Goal: Transaction & Acquisition: Purchase product/service

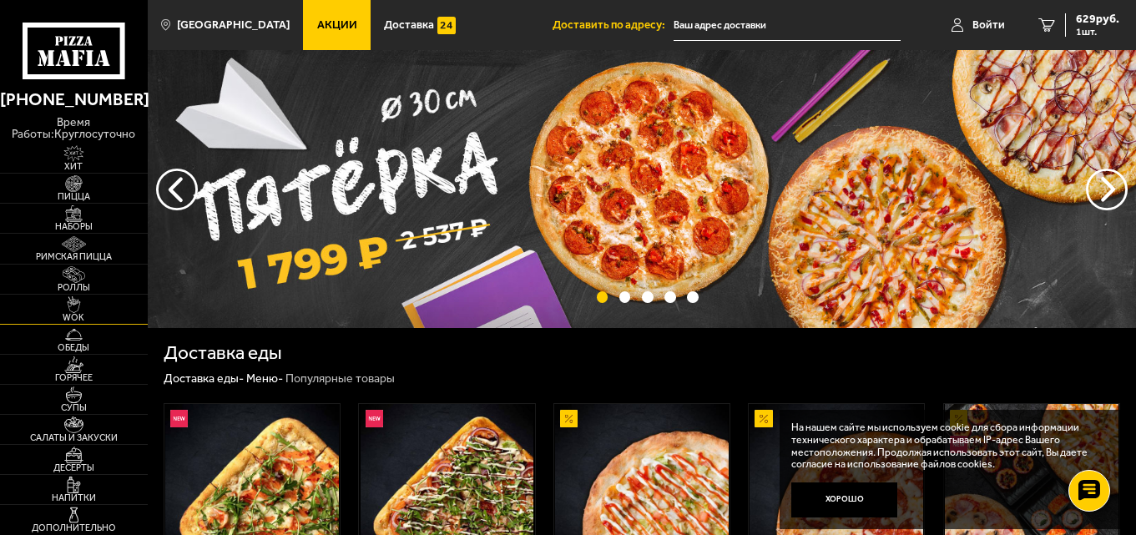
click at [85, 305] on img at bounding box center [73, 304] width 45 height 17
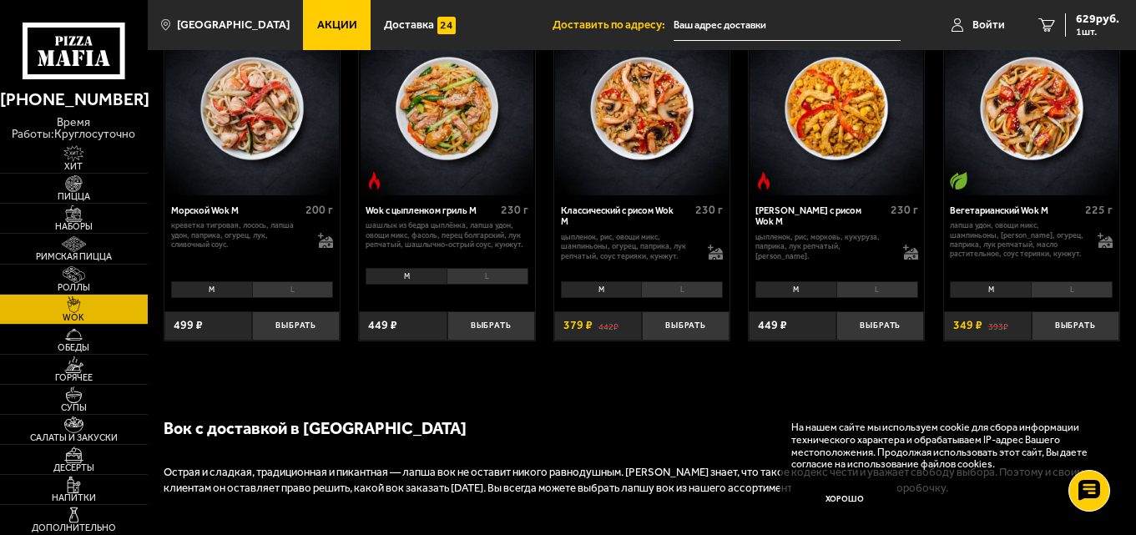
scroll to position [835, 0]
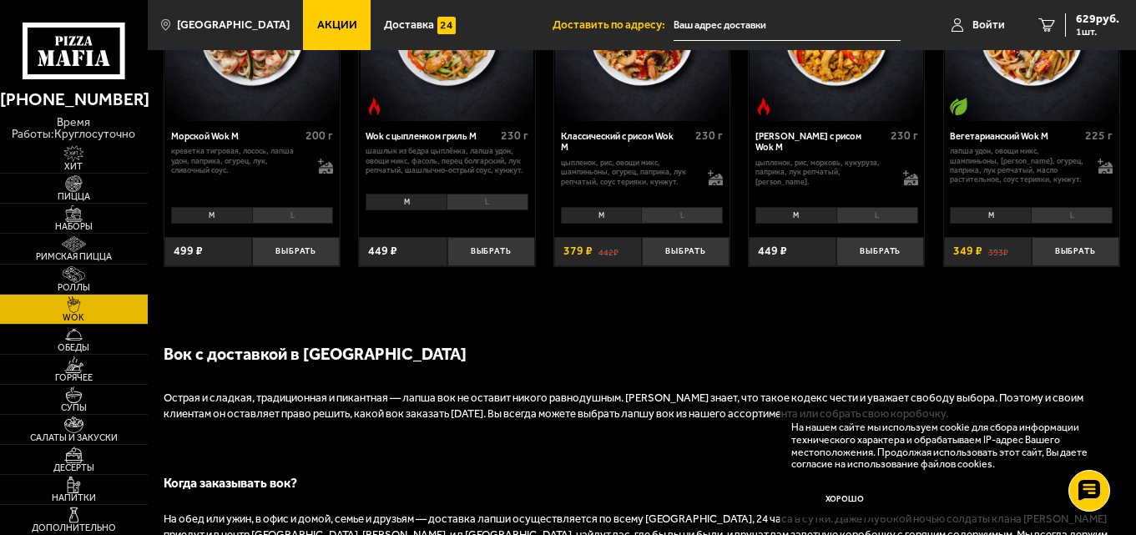
click at [1060, 218] on li "L" at bounding box center [1072, 216] width 82 height 18
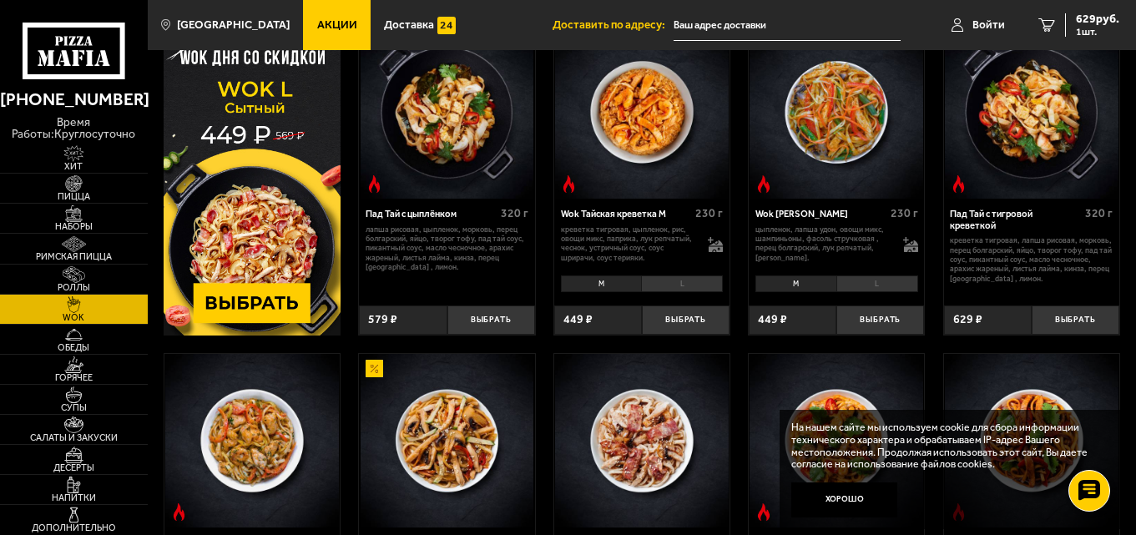
scroll to position [83, 0]
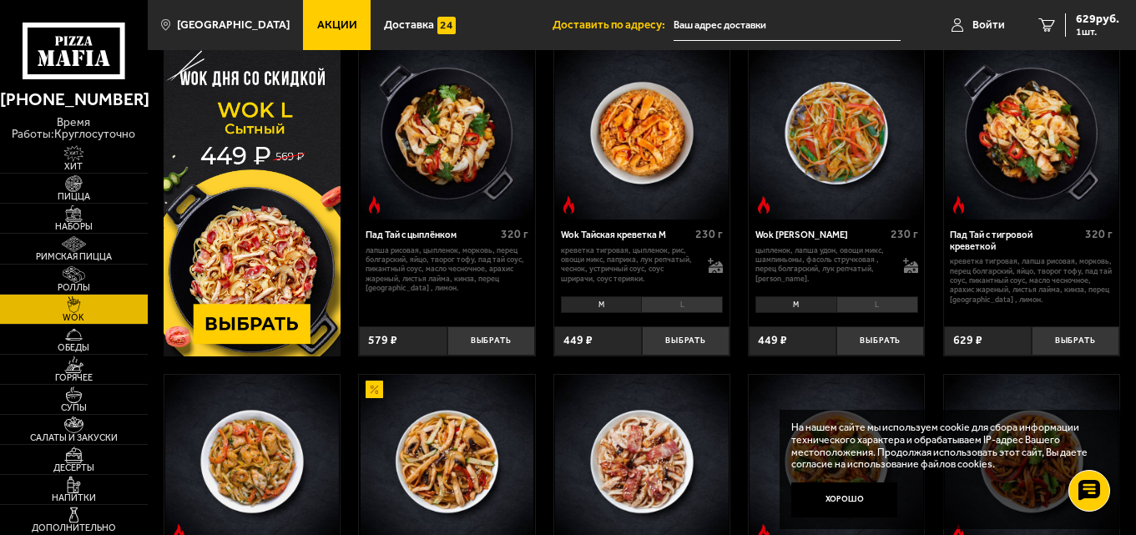
click at [861, 304] on li "L" at bounding box center [877, 305] width 82 height 18
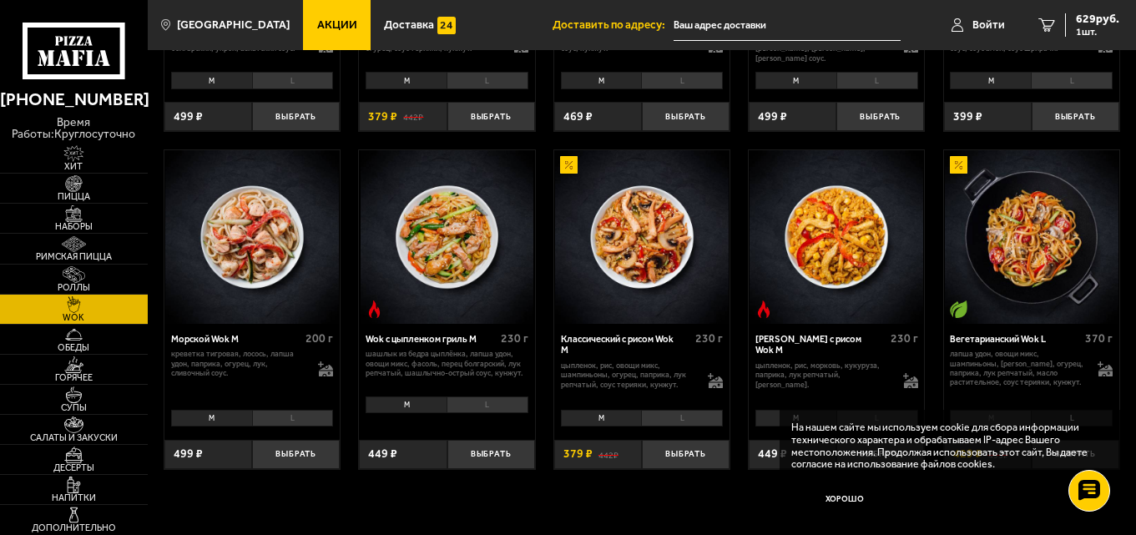
scroll to position [751, 0]
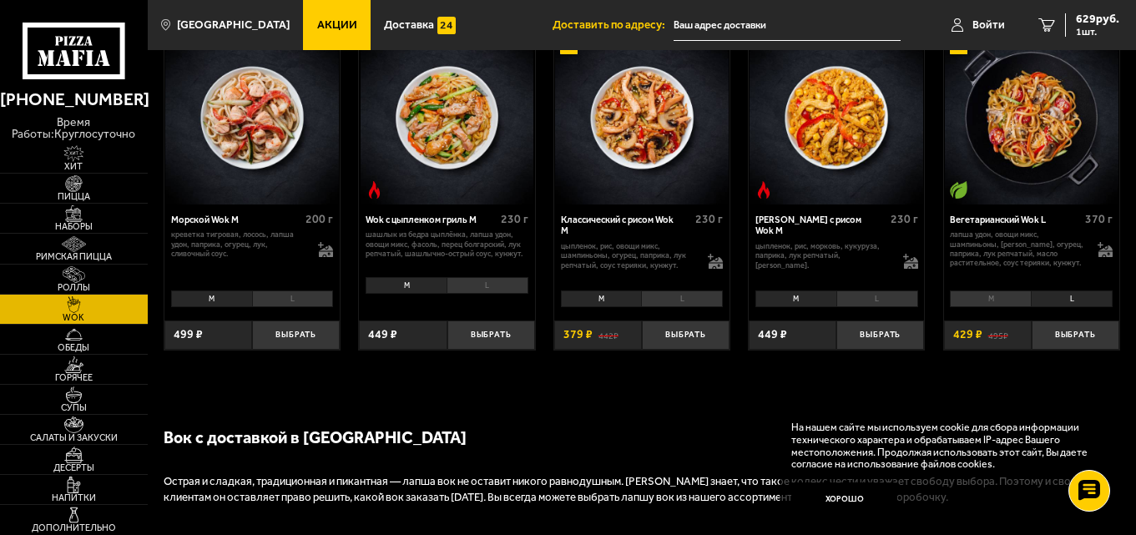
click at [808, 301] on li "M" at bounding box center [795, 299] width 81 height 18
click at [862, 298] on li "L" at bounding box center [877, 299] width 82 height 18
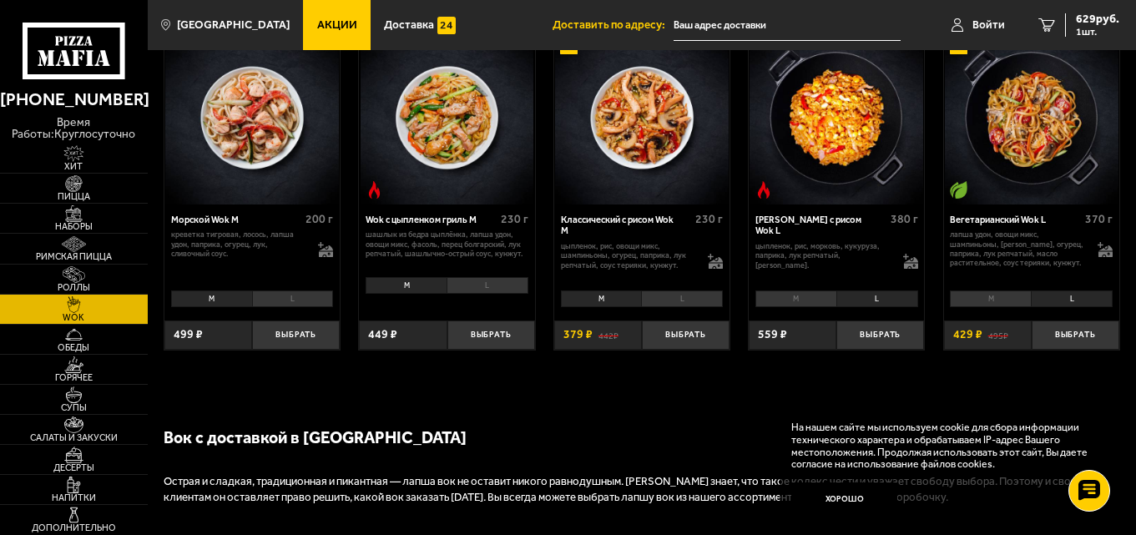
click at [607, 302] on li "M" at bounding box center [601, 299] width 81 height 18
click at [669, 301] on li "L" at bounding box center [682, 299] width 82 height 18
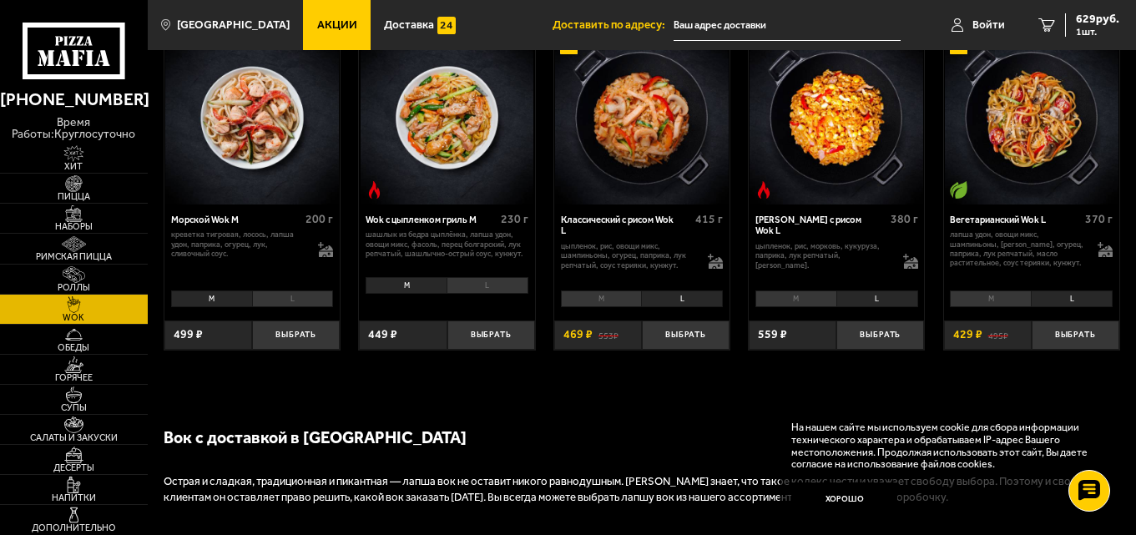
click at [595, 301] on li "M" at bounding box center [601, 299] width 81 height 18
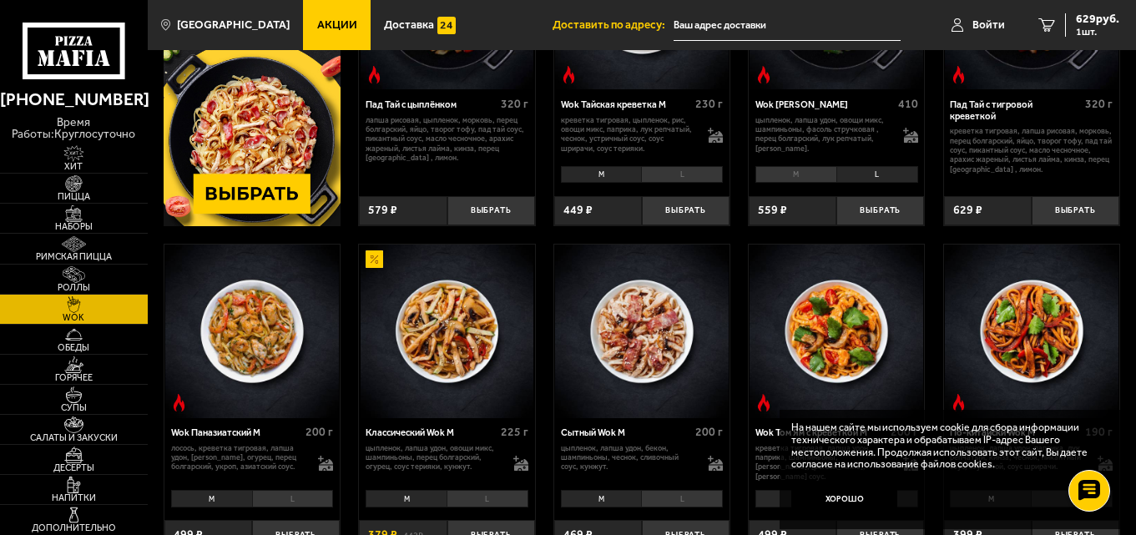
scroll to position [334, 0]
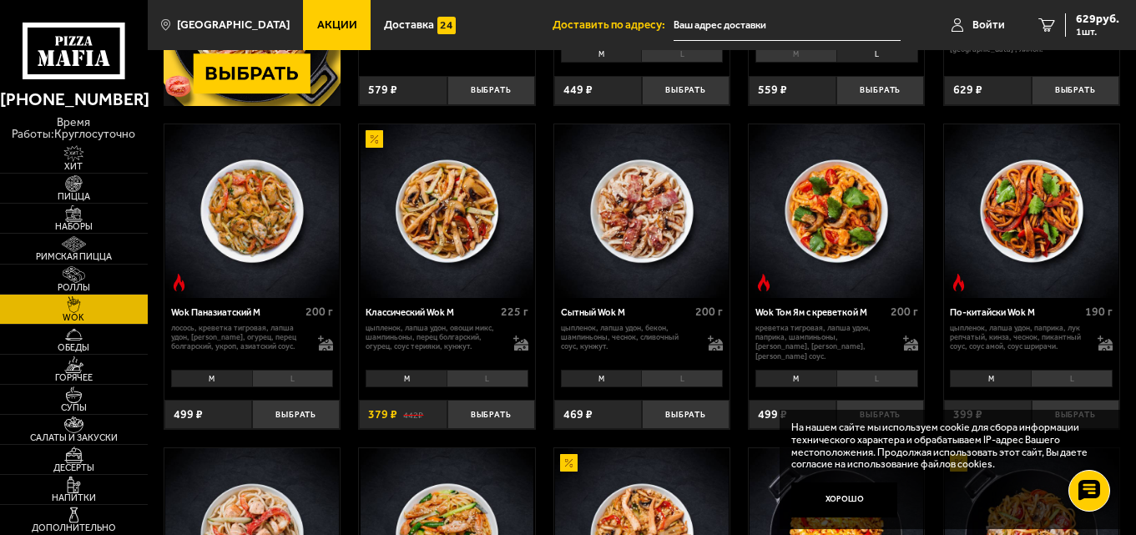
click at [467, 374] on li "L" at bounding box center [488, 379] width 82 height 18
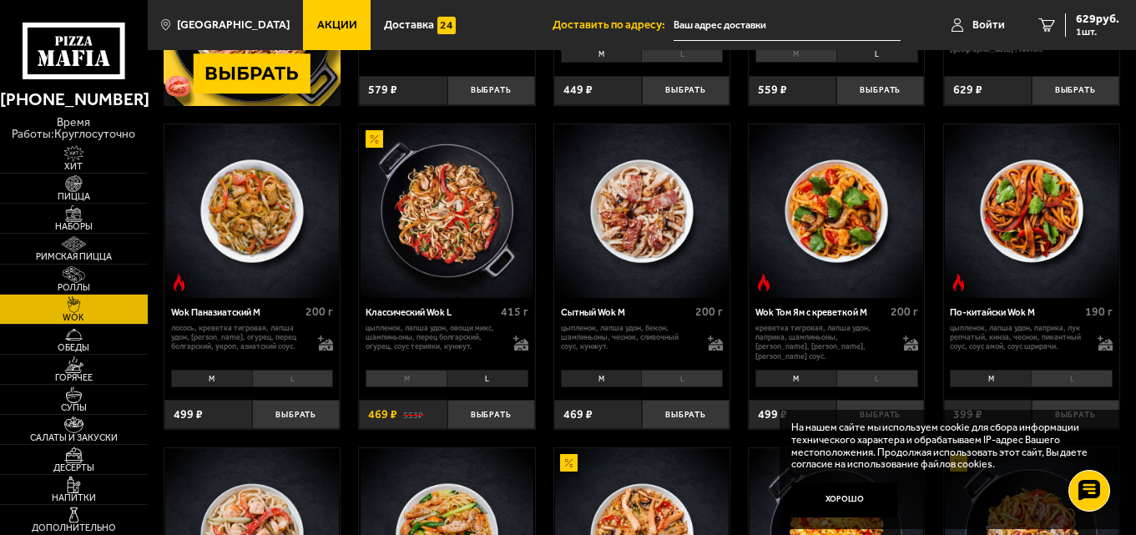
click at [399, 373] on li "M" at bounding box center [406, 379] width 81 height 18
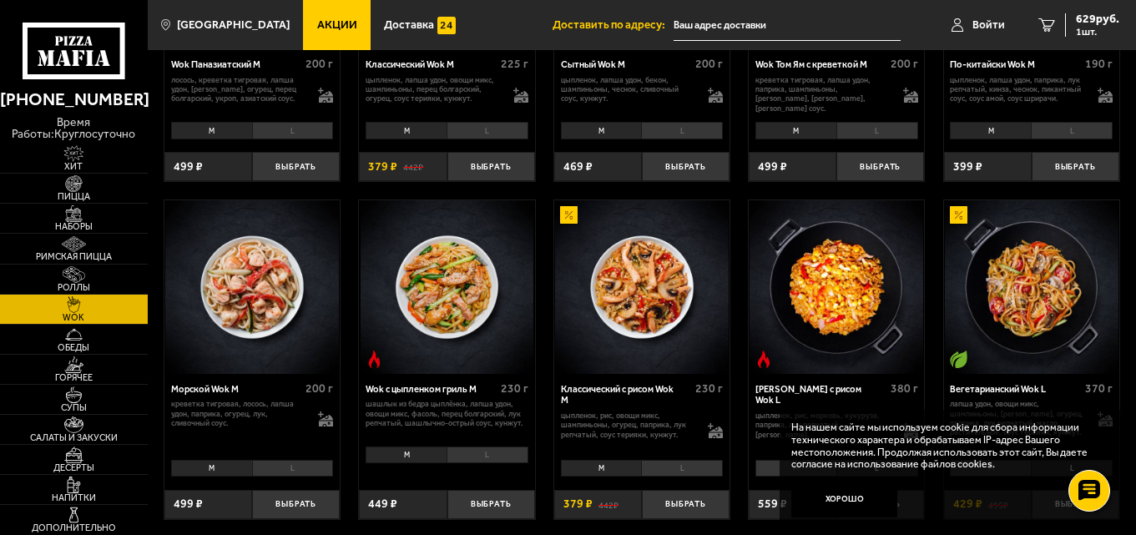
scroll to position [668, 0]
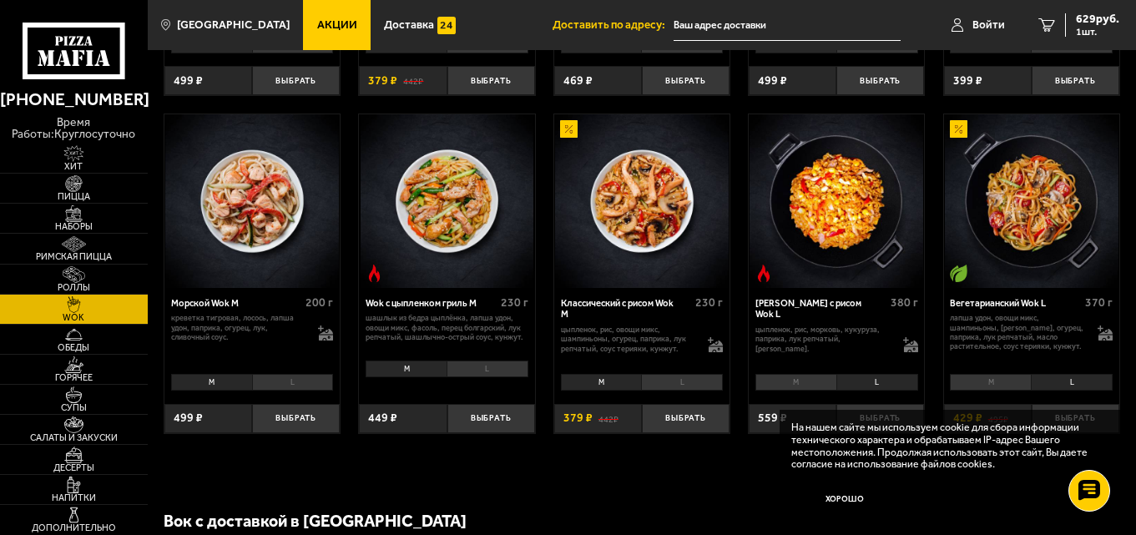
click at [291, 384] on li "L" at bounding box center [293, 383] width 82 height 18
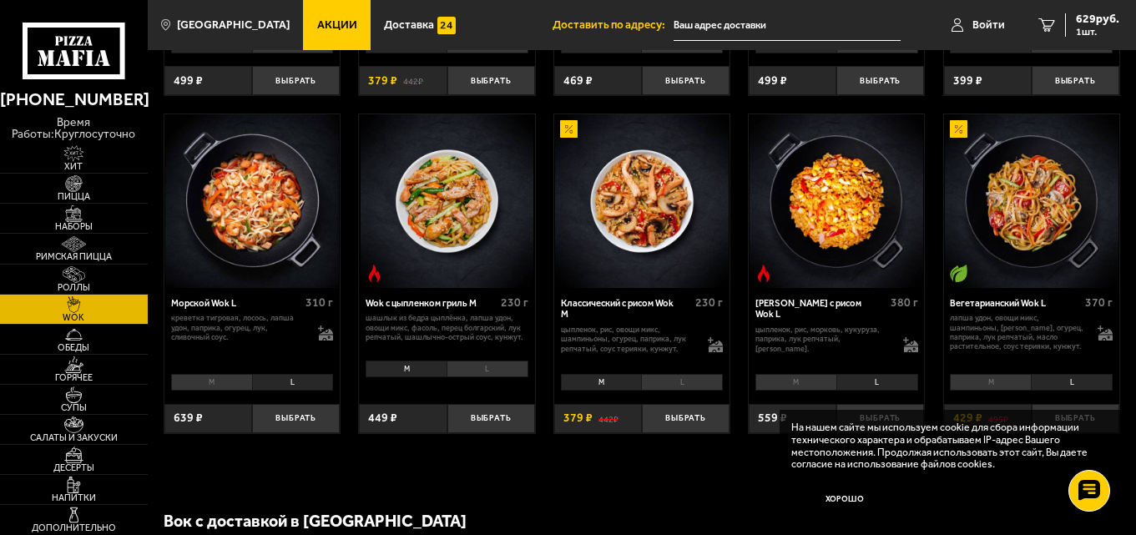
click at [208, 386] on li "M" at bounding box center [211, 383] width 81 height 18
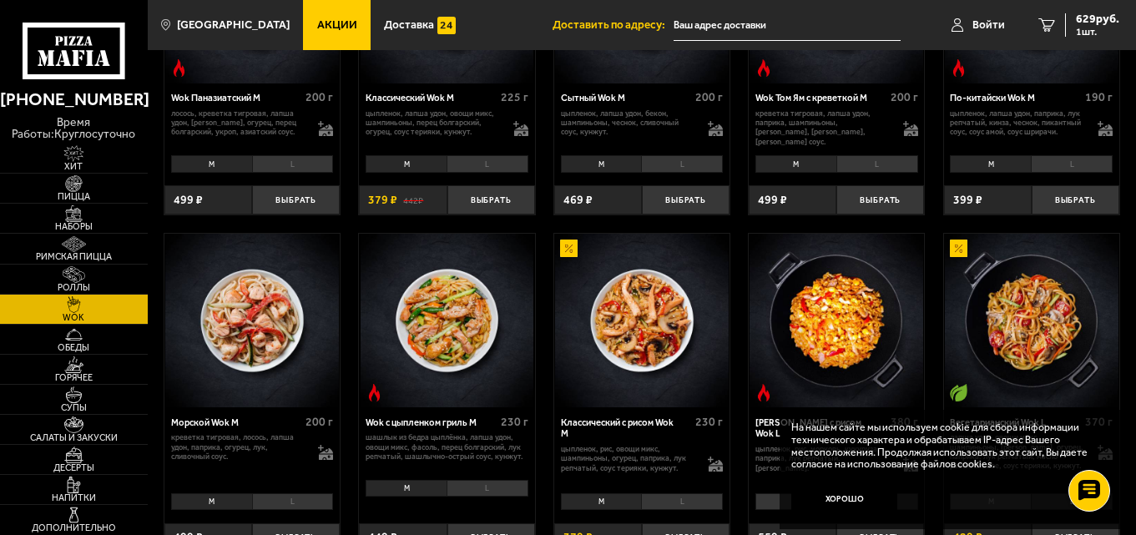
scroll to position [501, 0]
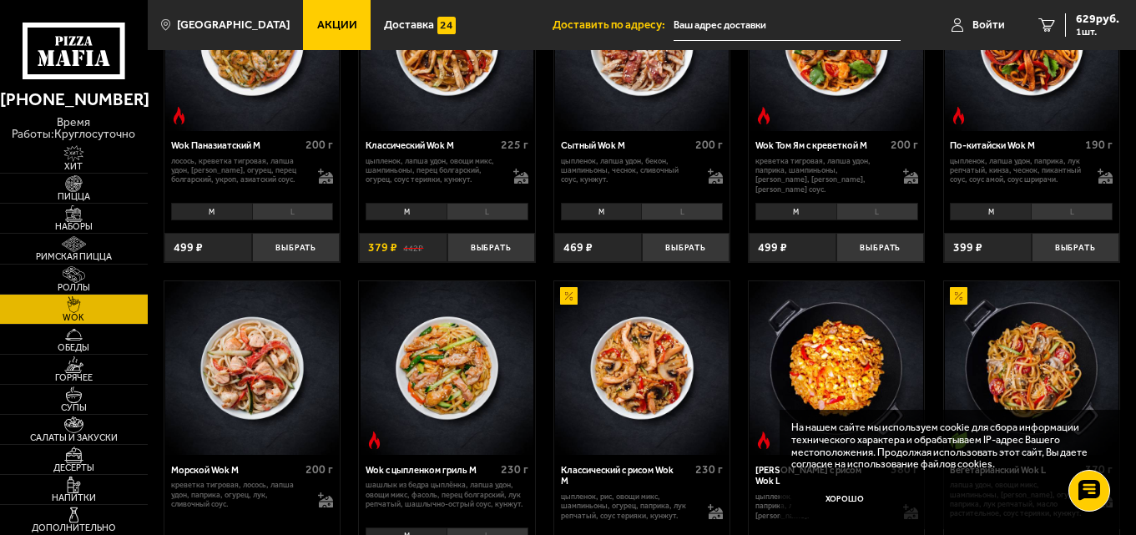
click at [281, 213] on li "L" at bounding box center [293, 212] width 82 height 18
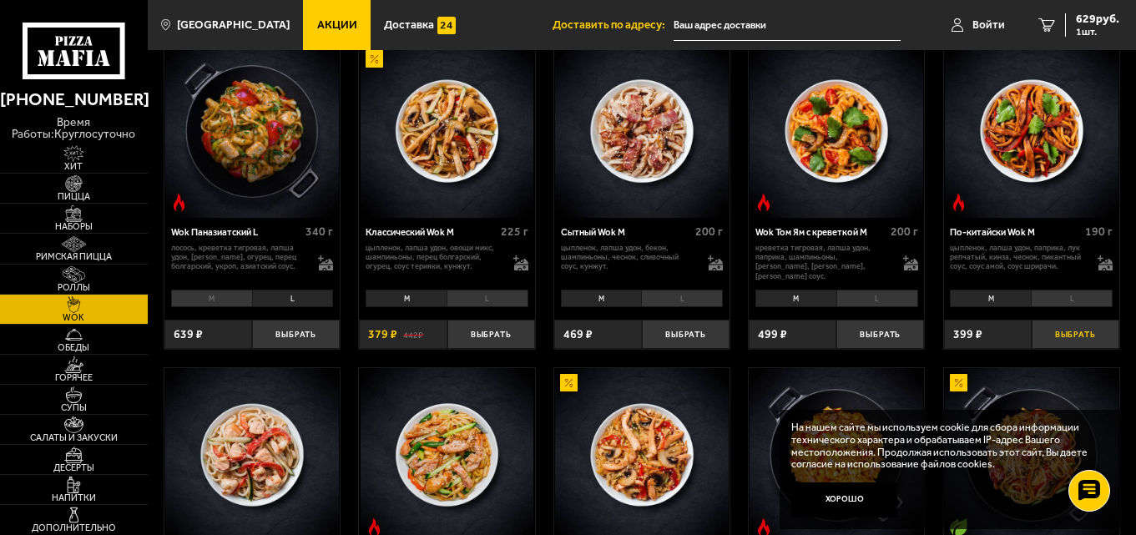
scroll to position [417, 0]
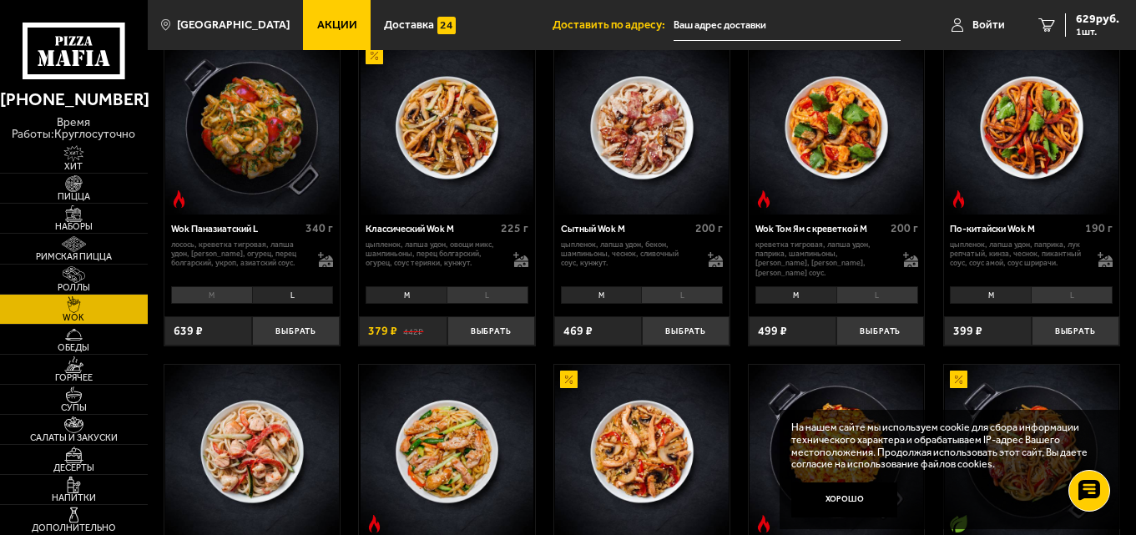
click at [1053, 295] on li "L" at bounding box center [1072, 295] width 82 height 18
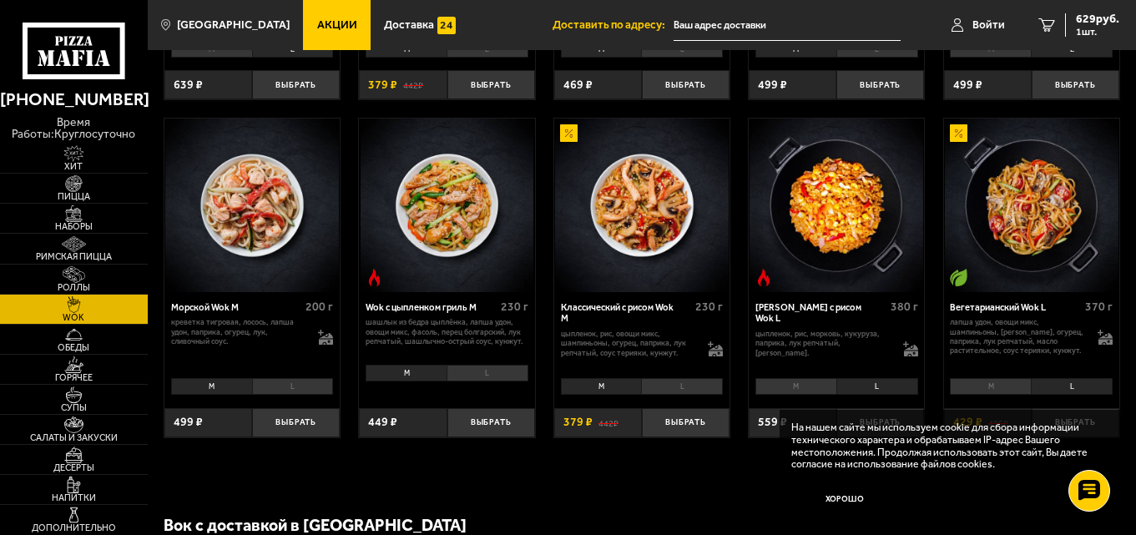
scroll to position [668, 0]
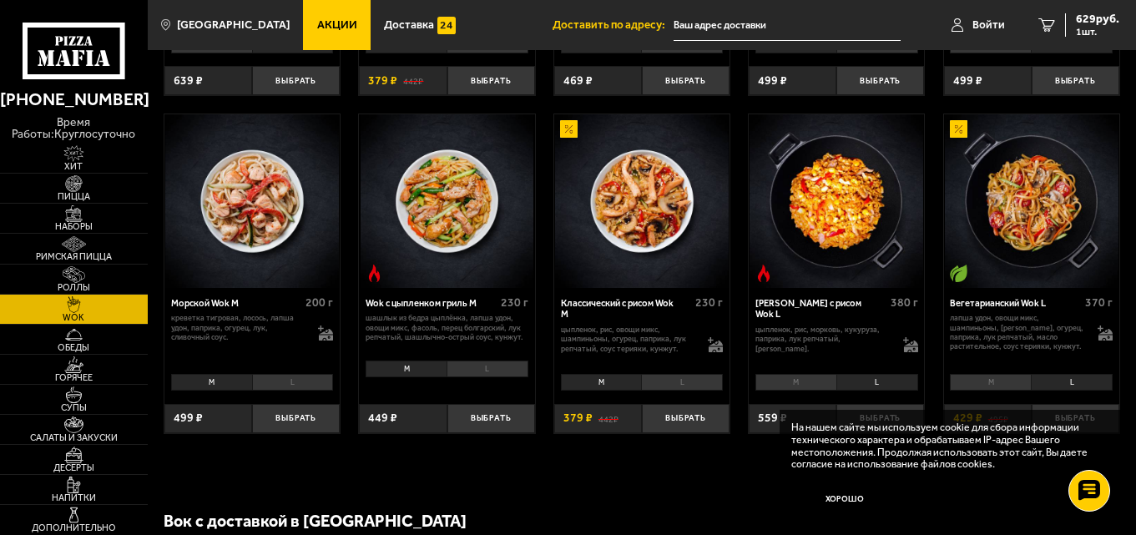
click at [469, 371] on li "L" at bounding box center [488, 370] width 82 height 18
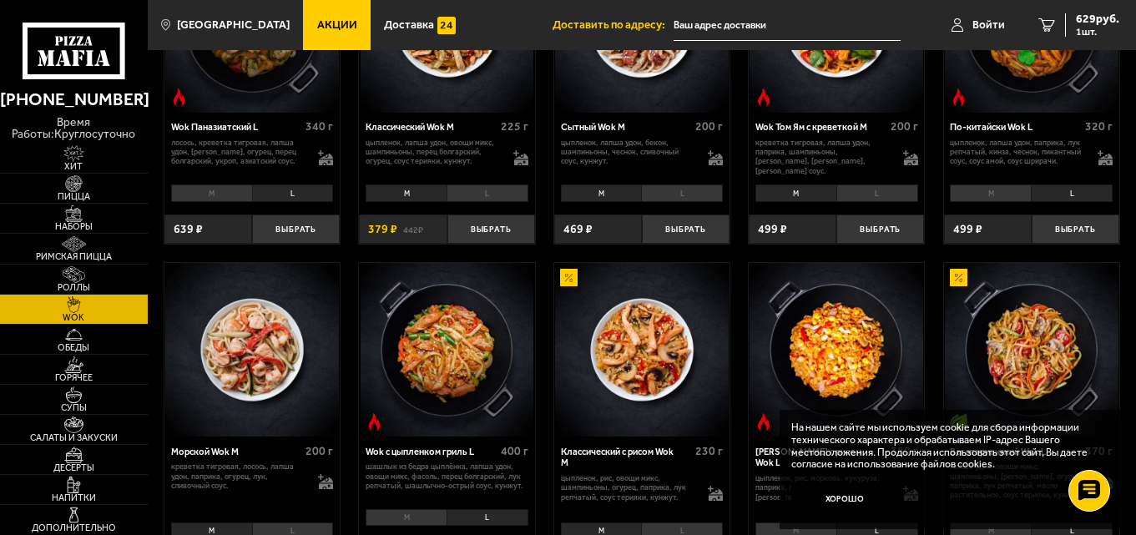
scroll to position [417, 0]
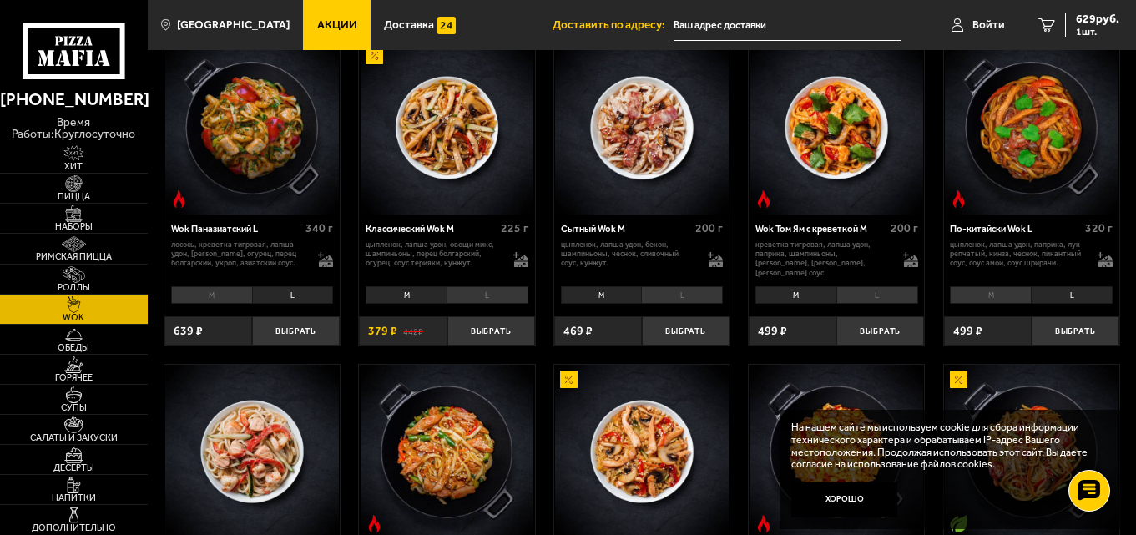
click at [669, 292] on li "L" at bounding box center [682, 295] width 82 height 18
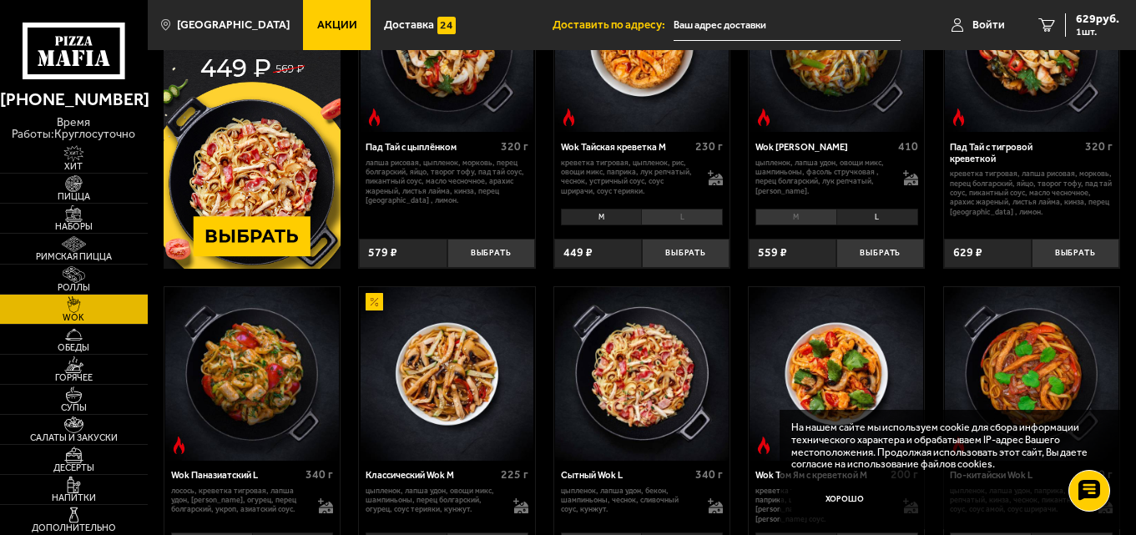
scroll to position [83, 0]
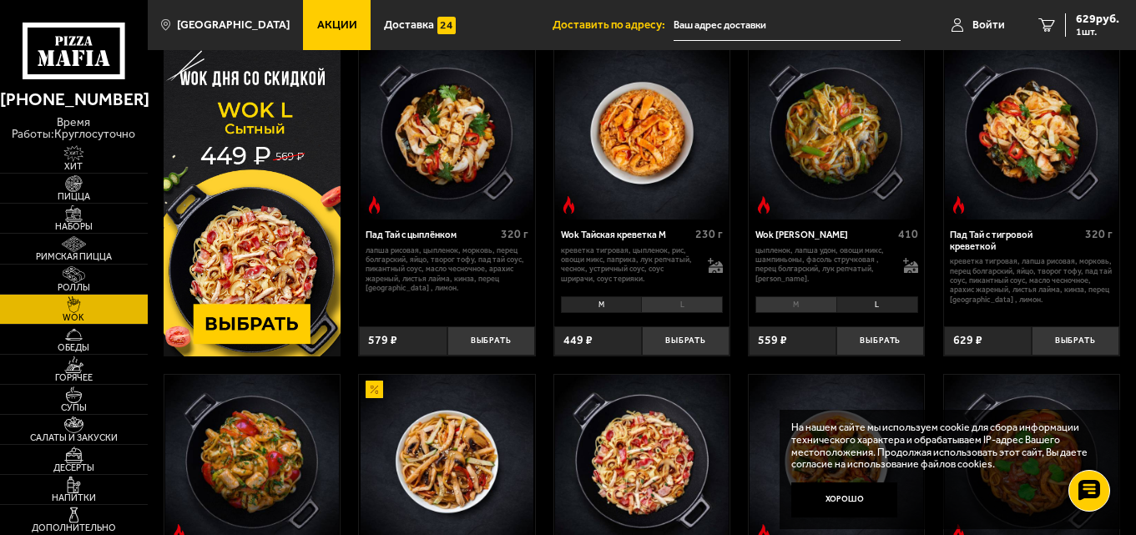
click at [664, 305] on li "L" at bounding box center [682, 305] width 82 height 18
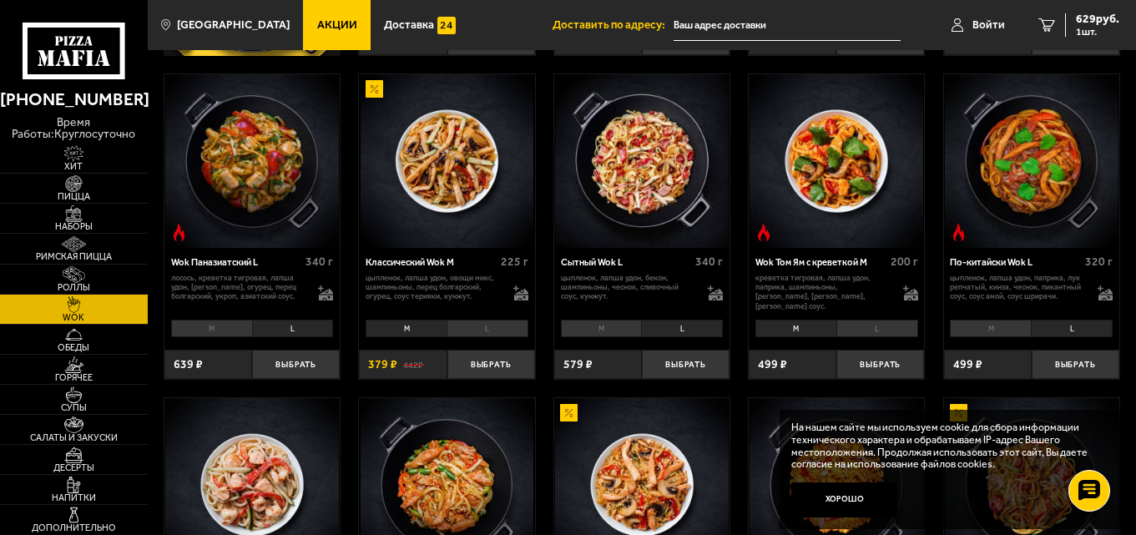
scroll to position [501, 0]
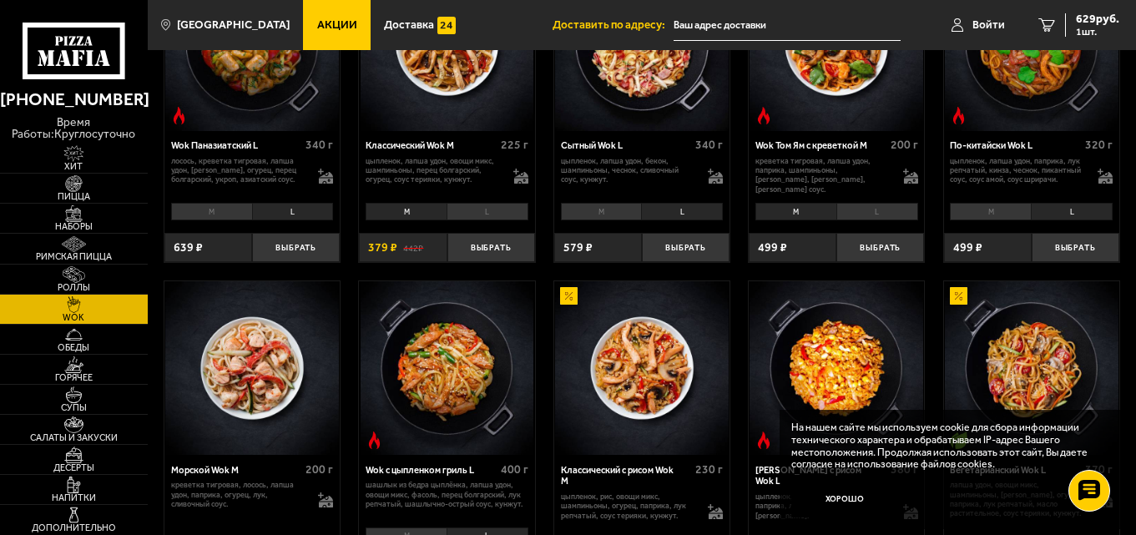
click at [879, 208] on li "L" at bounding box center [877, 212] width 82 height 18
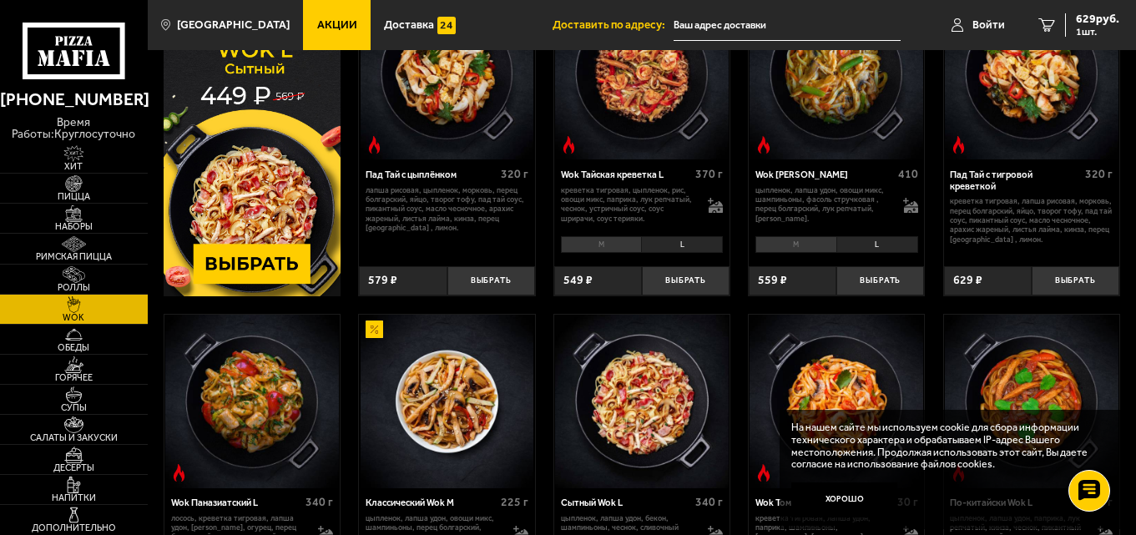
scroll to position [83, 0]
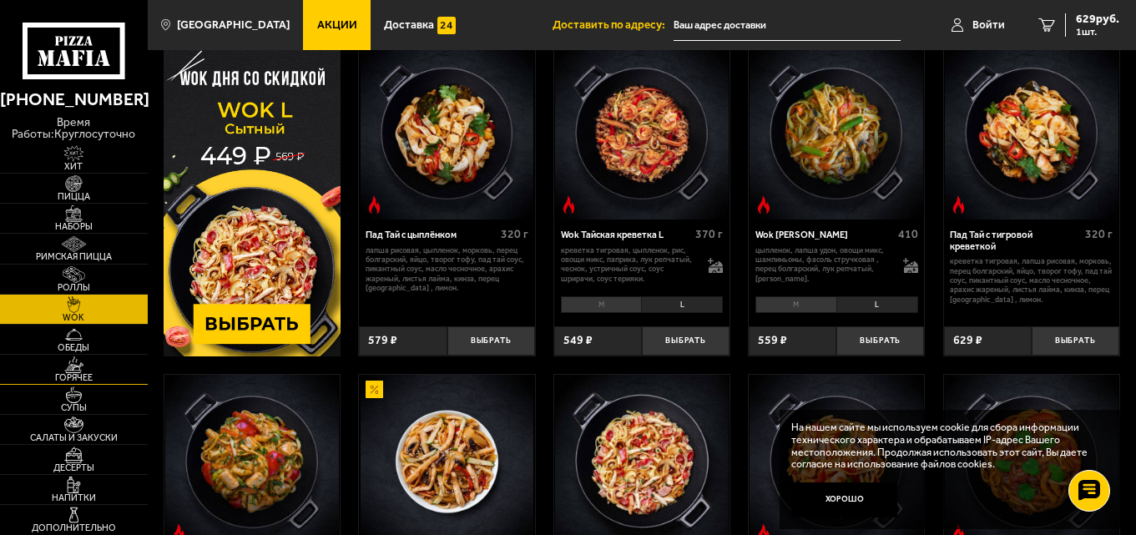
click at [93, 366] on img at bounding box center [73, 364] width 45 height 17
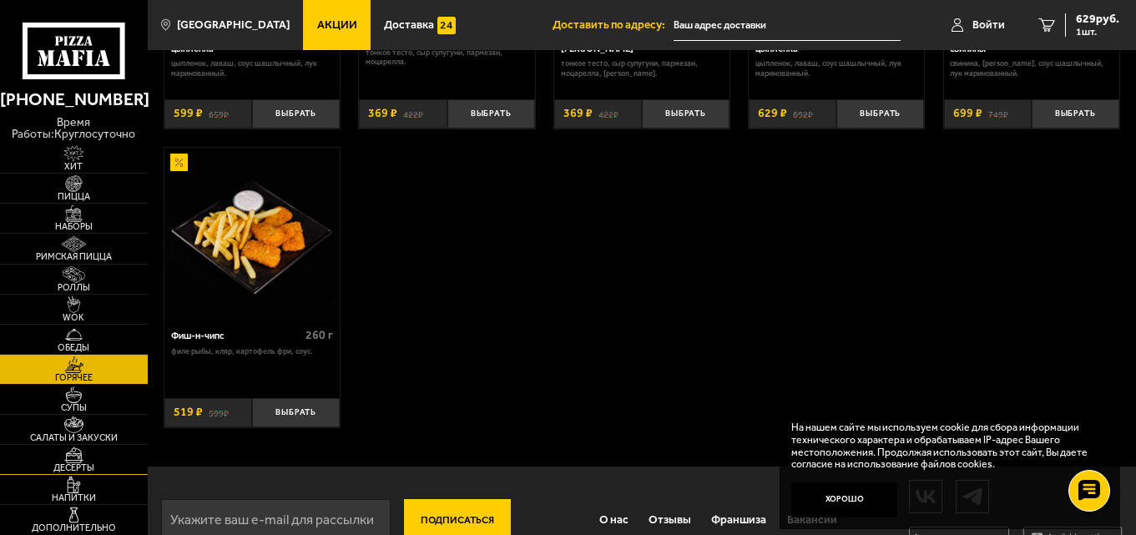
scroll to position [1022, 0]
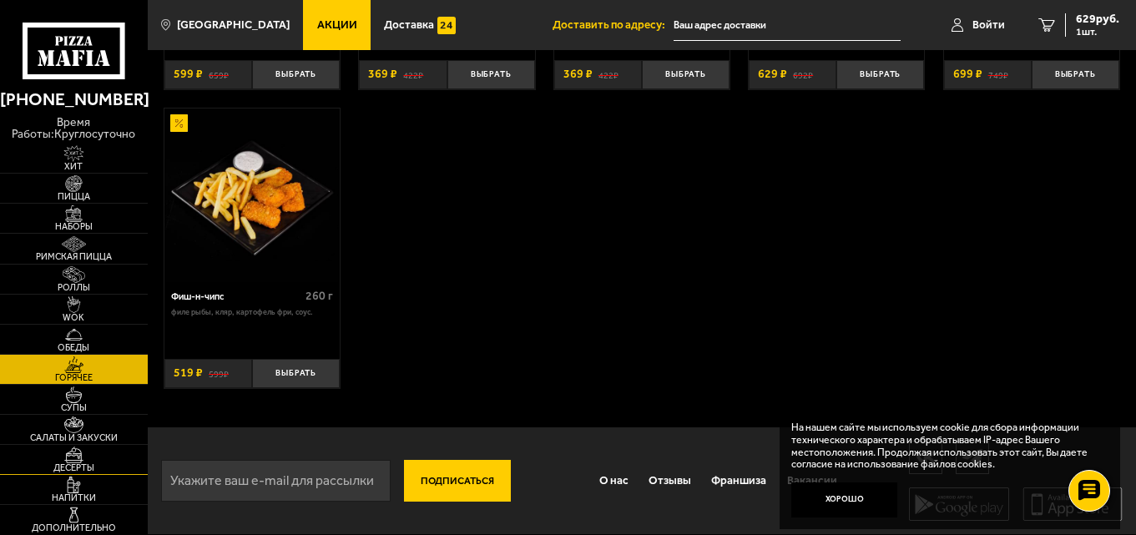
click at [69, 464] on span "Десерты" at bounding box center [74, 467] width 148 height 9
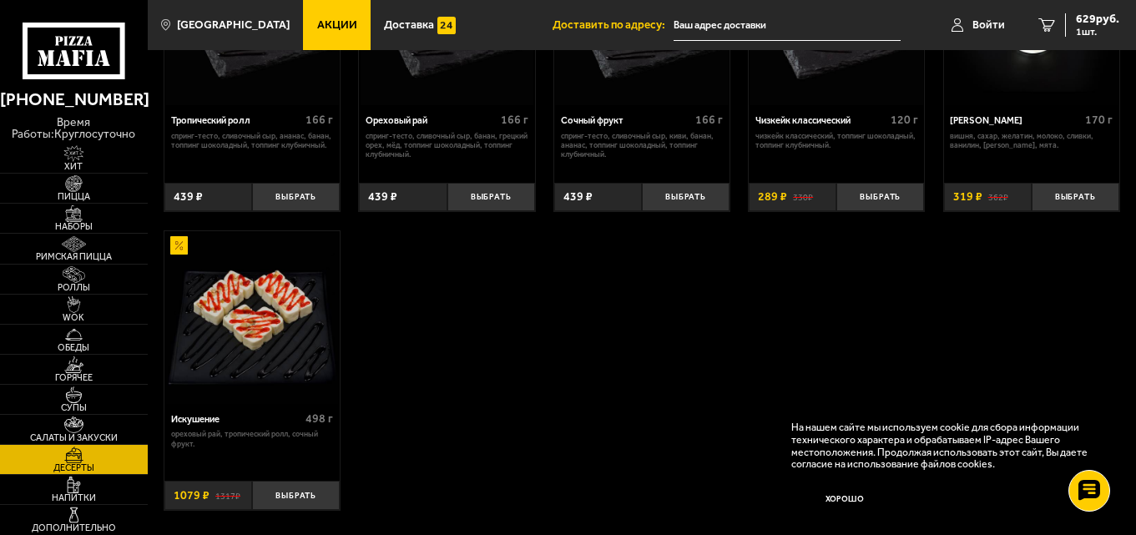
scroll to position [501, 0]
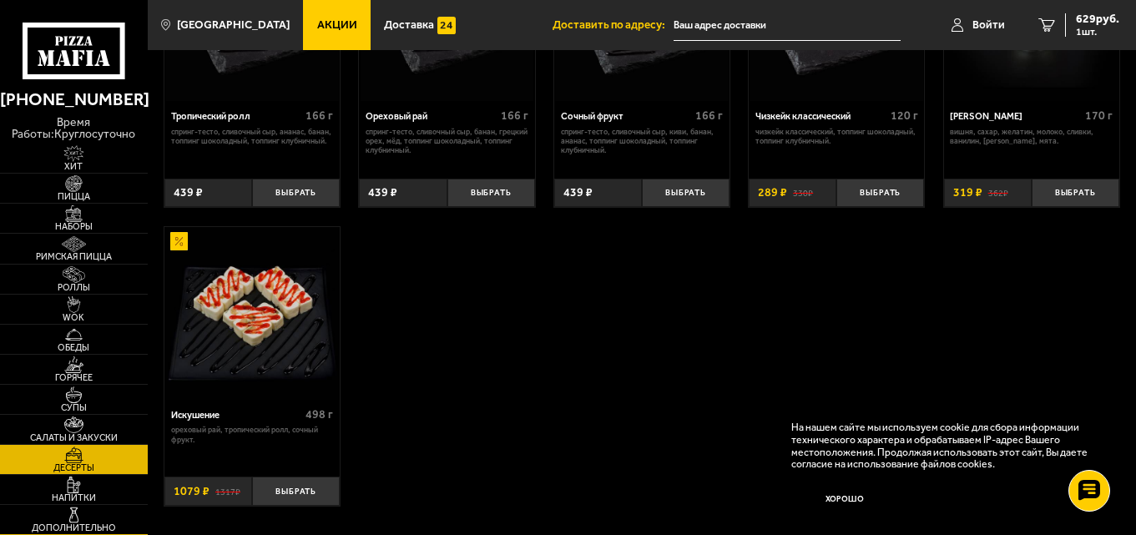
click at [85, 518] on img at bounding box center [73, 515] width 45 height 17
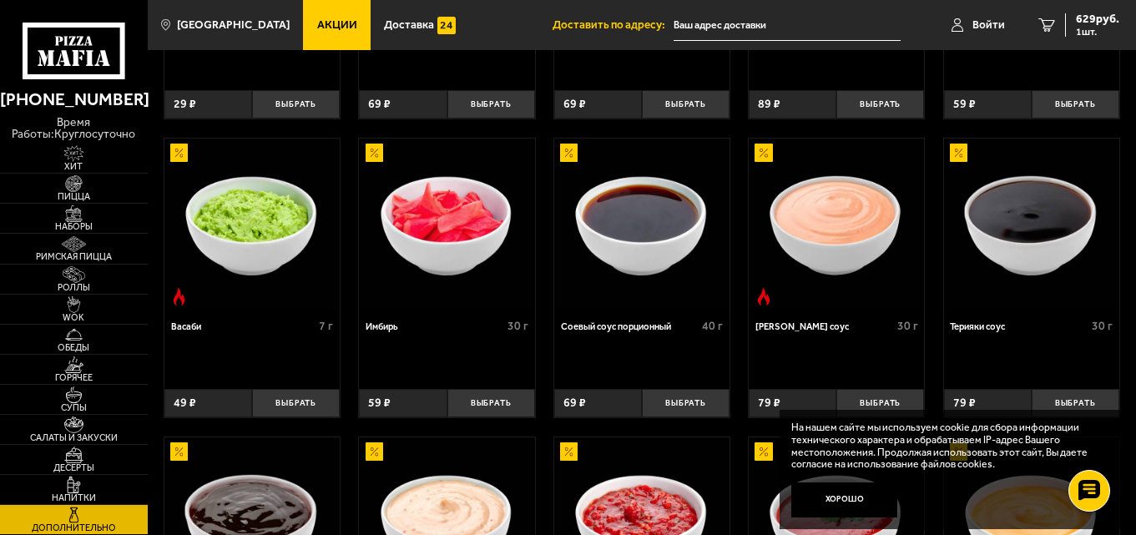
scroll to position [289, 0]
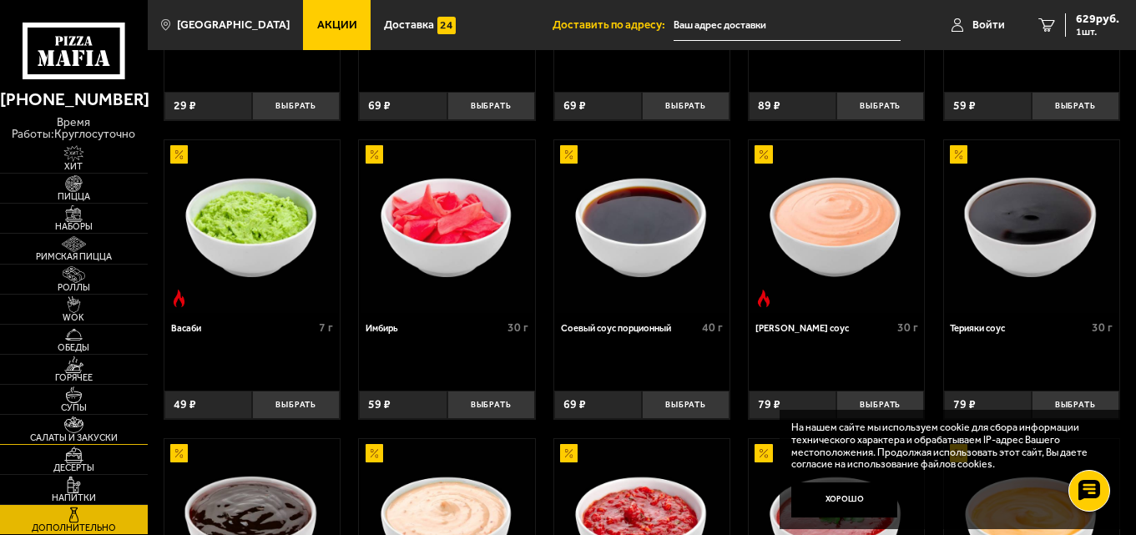
click at [93, 427] on img at bounding box center [73, 425] width 45 height 17
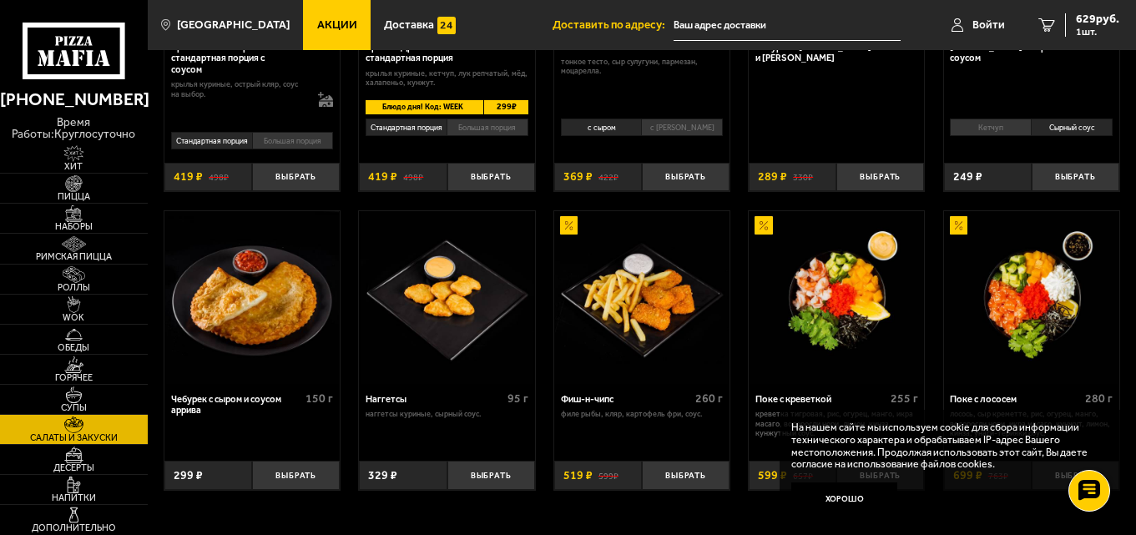
scroll to position [668, 0]
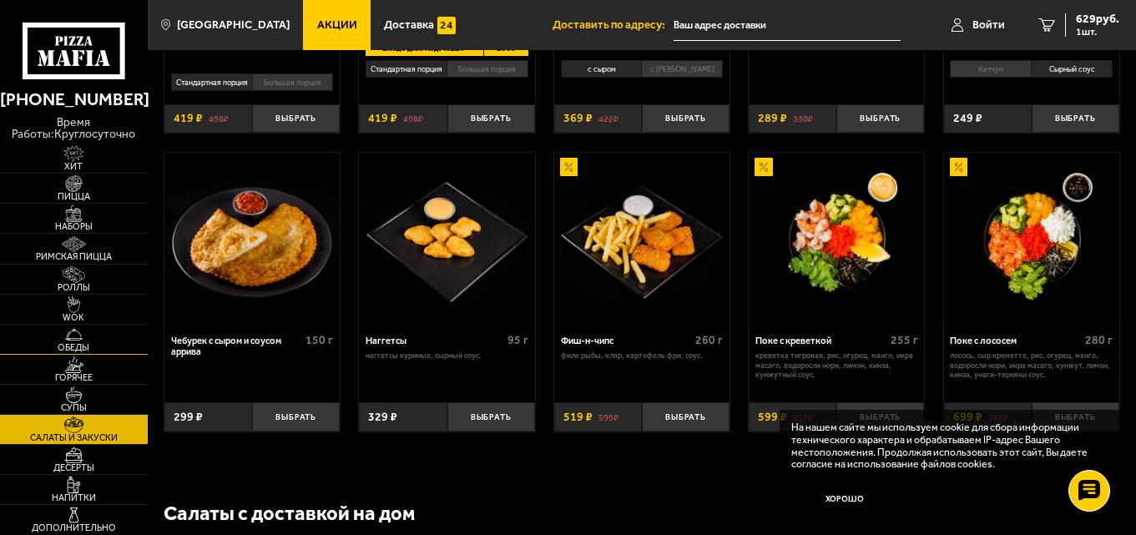
click at [78, 339] on img at bounding box center [73, 334] width 45 height 17
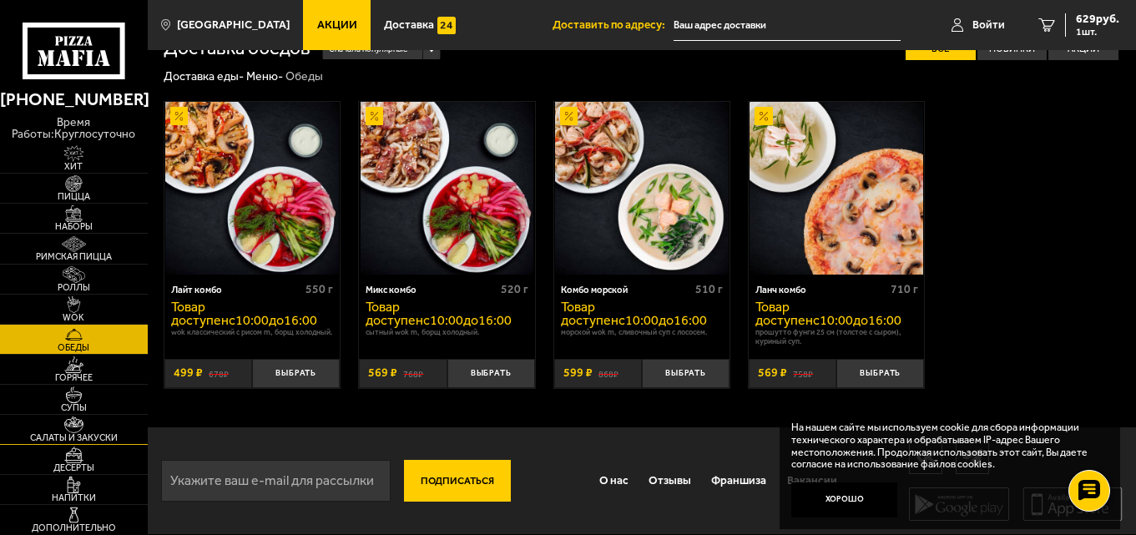
scroll to position [30, 0]
drag, startPoint x: 85, startPoint y: 488, endPoint x: 454, endPoint y: 454, distance: 370.5
click at [86, 489] on img at bounding box center [73, 485] width 45 height 17
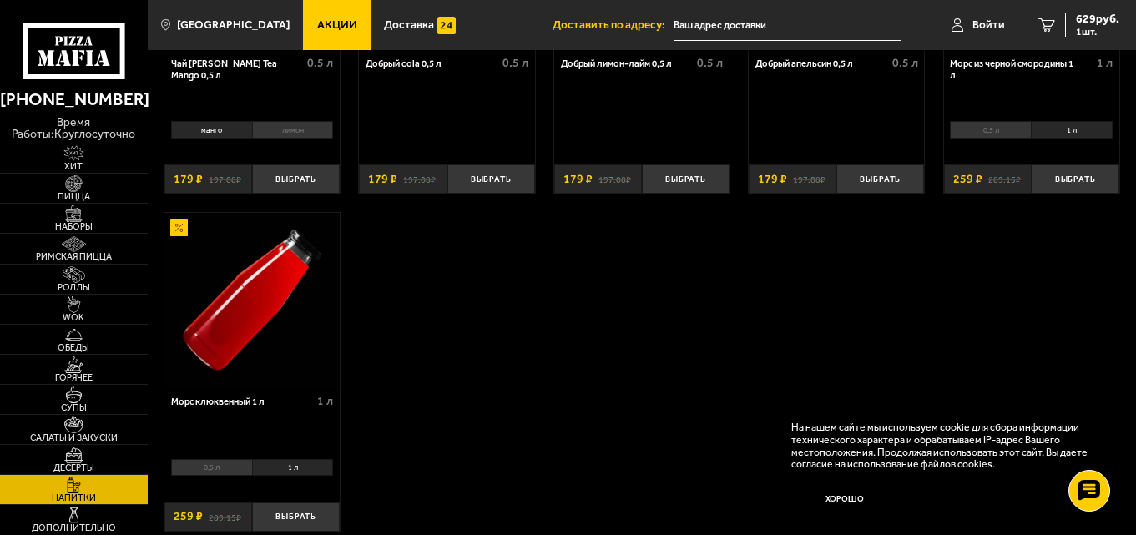
scroll to position [334, 0]
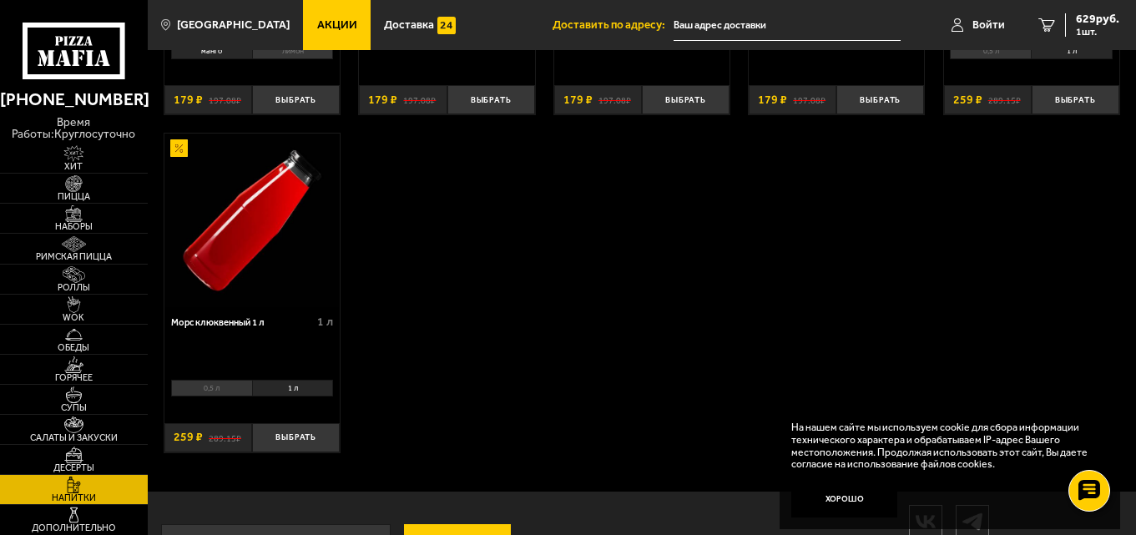
click at [205, 391] on li "0,5 л" at bounding box center [211, 389] width 81 height 18
click at [85, 190] on img at bounding box center [73, 183] width 45 height 17
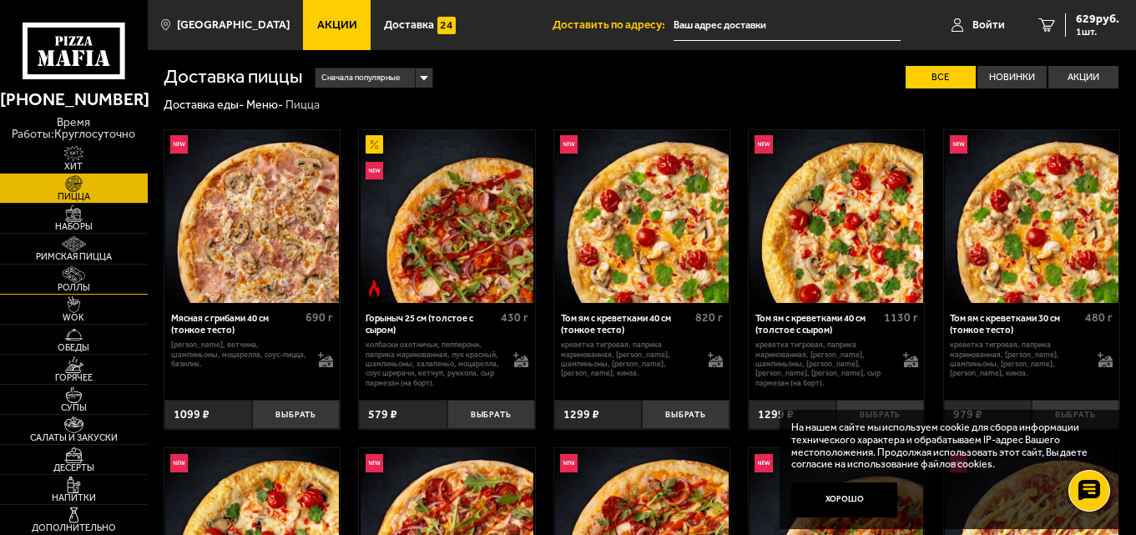
drag, startPoint x: 116, startPoint y: 254, endPoint x: 142, endPoint y: 272, distance: 31.7
click at [116, 253] on span "Римская пицца" at bounding box center [74, 256] width 148 height 9
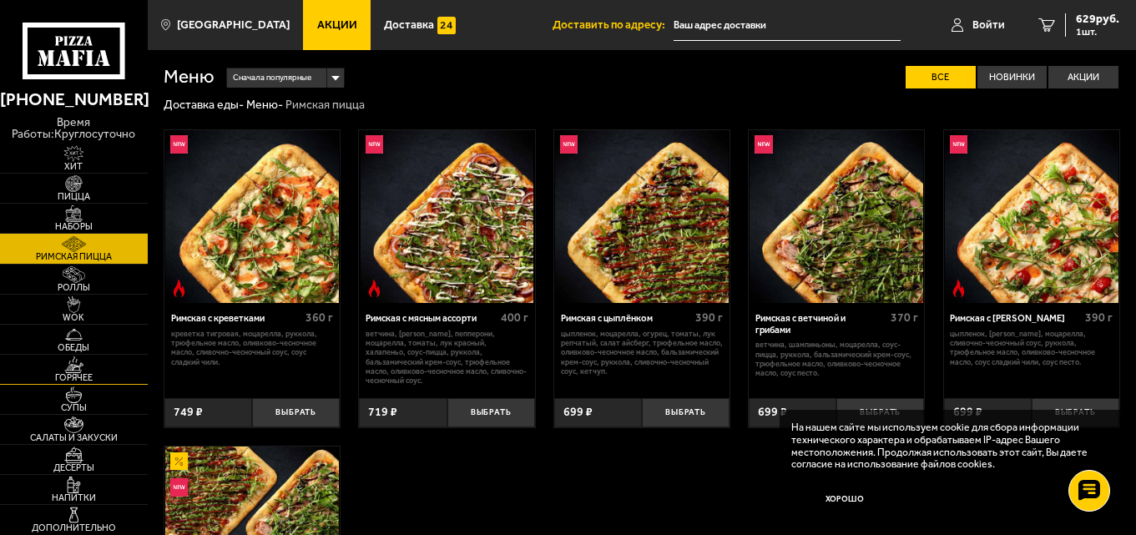
click at [74, 370] on img at bounding box center [73, 364] width 45 height 17
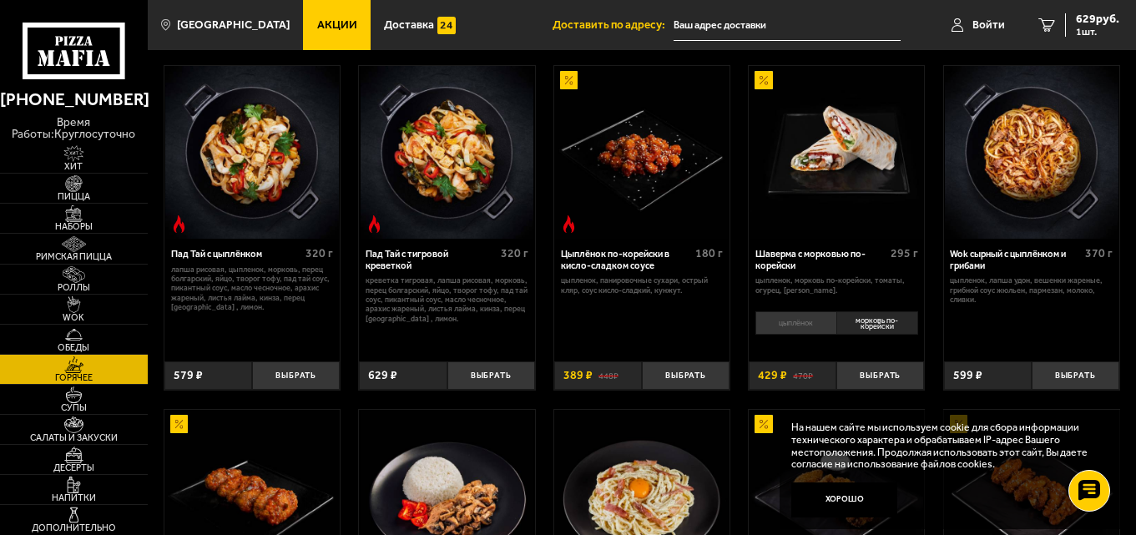
scroll to position [83, 0]
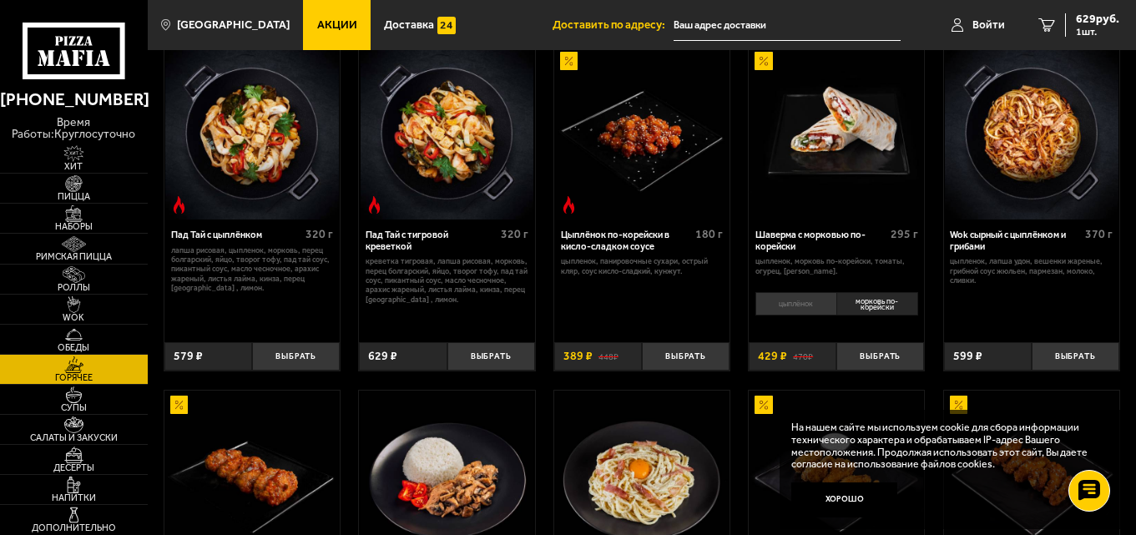
click at [869, 307] on li "морковь по-корейски" at bounding box center [877, 303] width 82 height 23
click at [799, 308] on li "цыплёнок" at bounding box center [795, 303] width 81 height 23
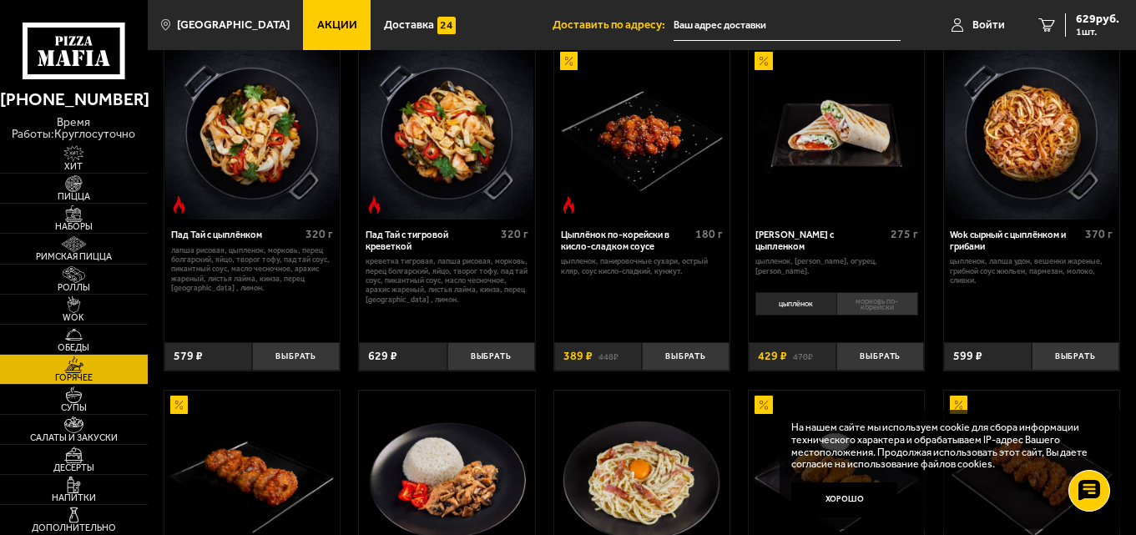
click at [876, 306] on li "морковь по-корейски" at bounding box center [877, 303] width 82 height 23
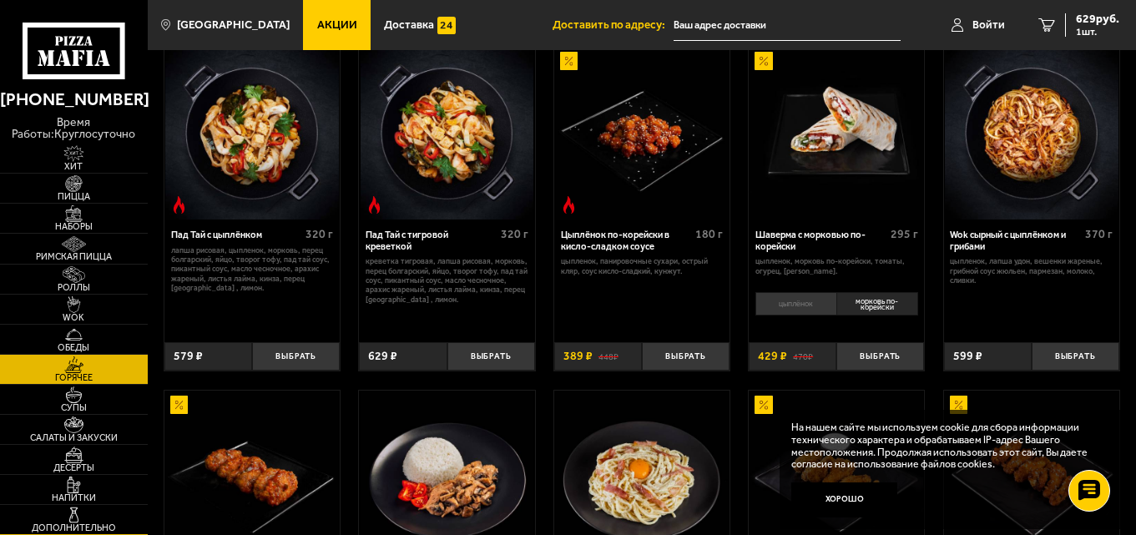
click at [108, 514] on link "Дополнительно" at bounding box center [74, 519] width 148 height 29
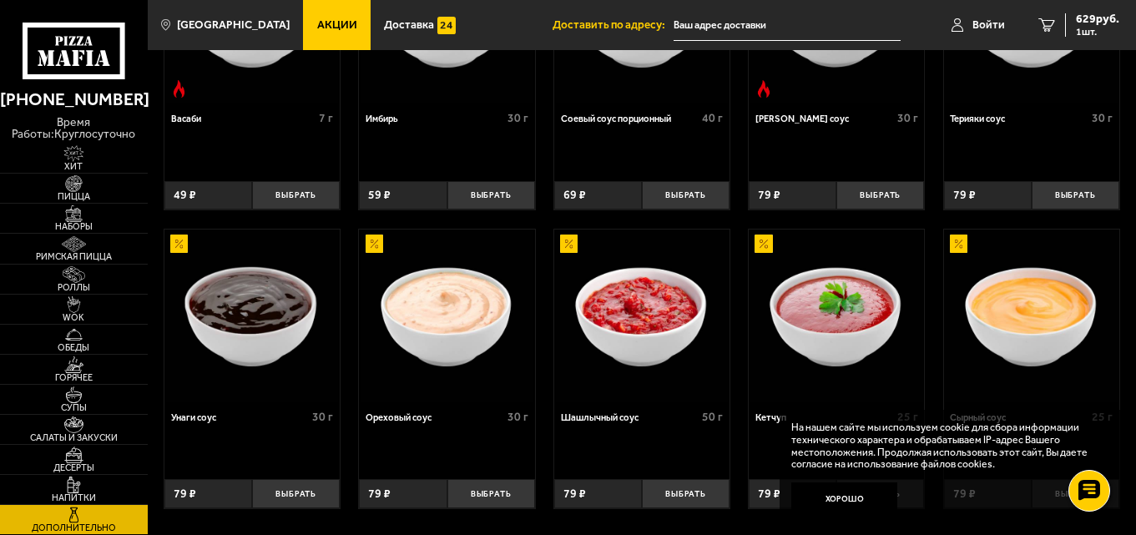
scroll to position [623, 0]
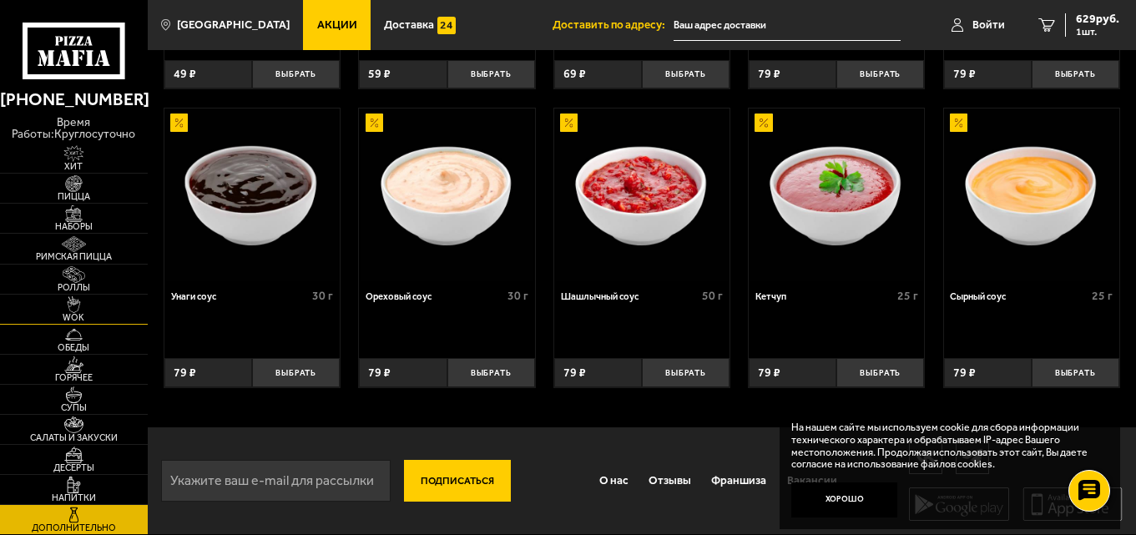
click at [76, 310] on img at bounding box center [73, 304] width 45 height 17
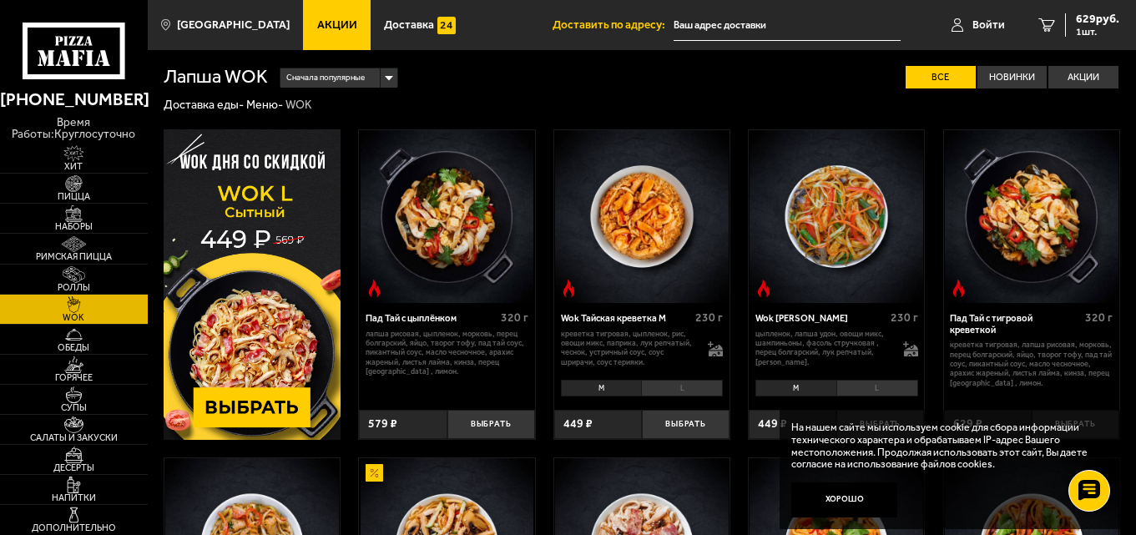
click at [247, 315] on img at bounding box center [252, 284] width 177 height 311
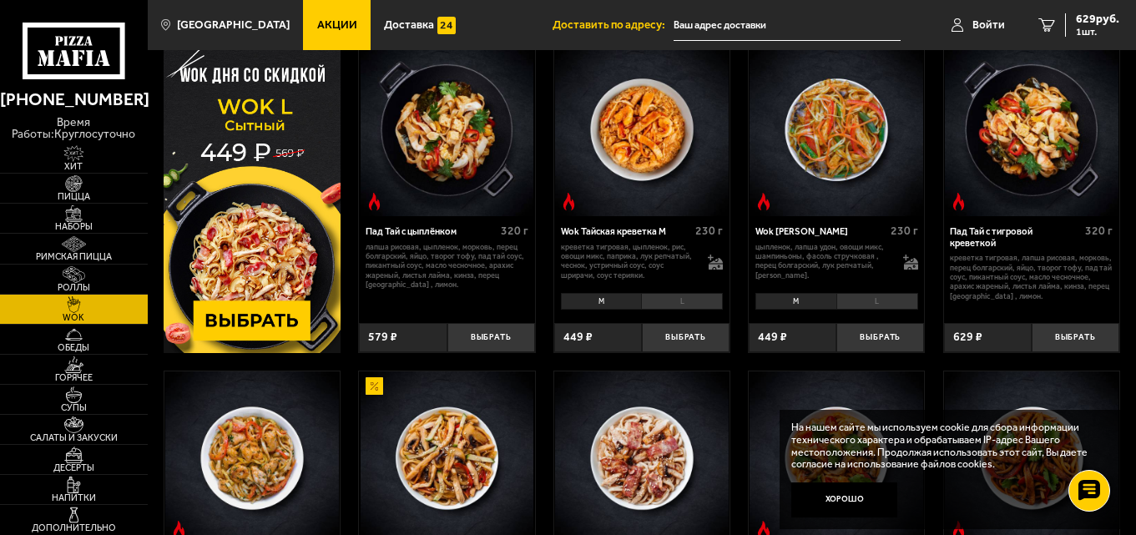
scroll to position [83, 0]
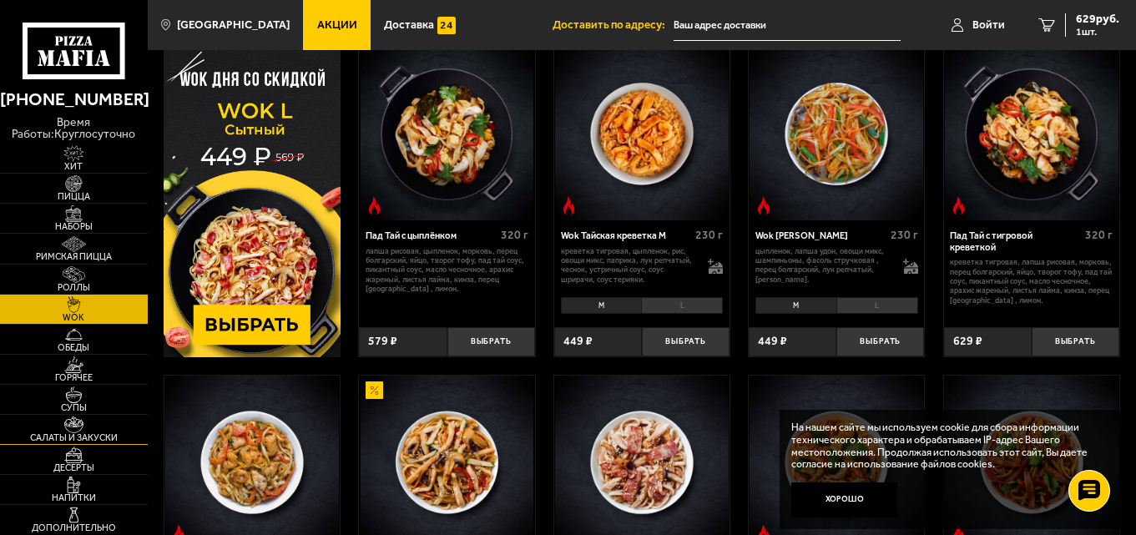
click at [88, 434] on span "Салаты и закуски" at bounding box center [74, 437] width 148 height 9
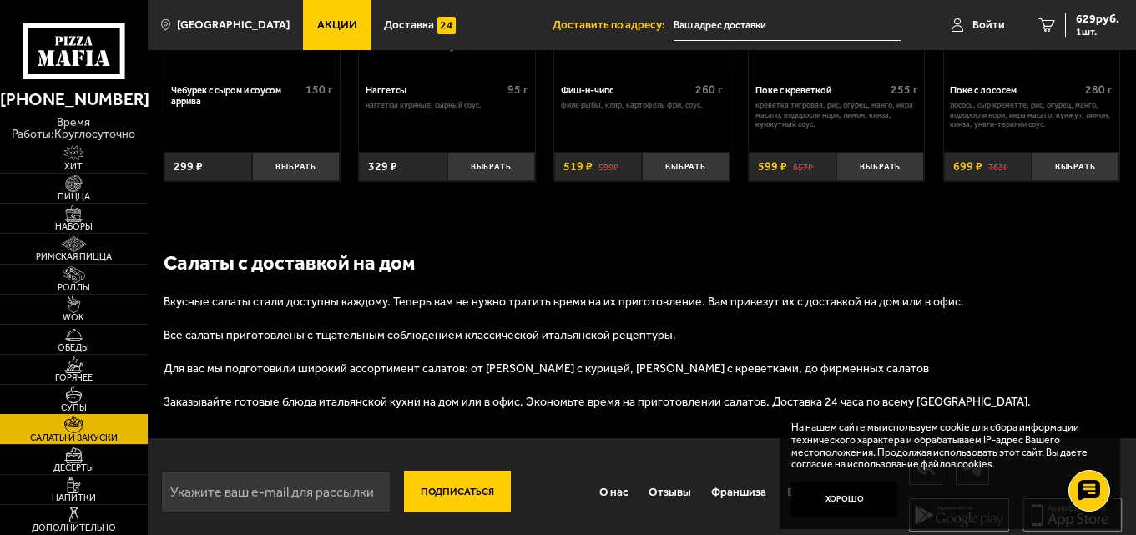
scroll to position [933, 0]
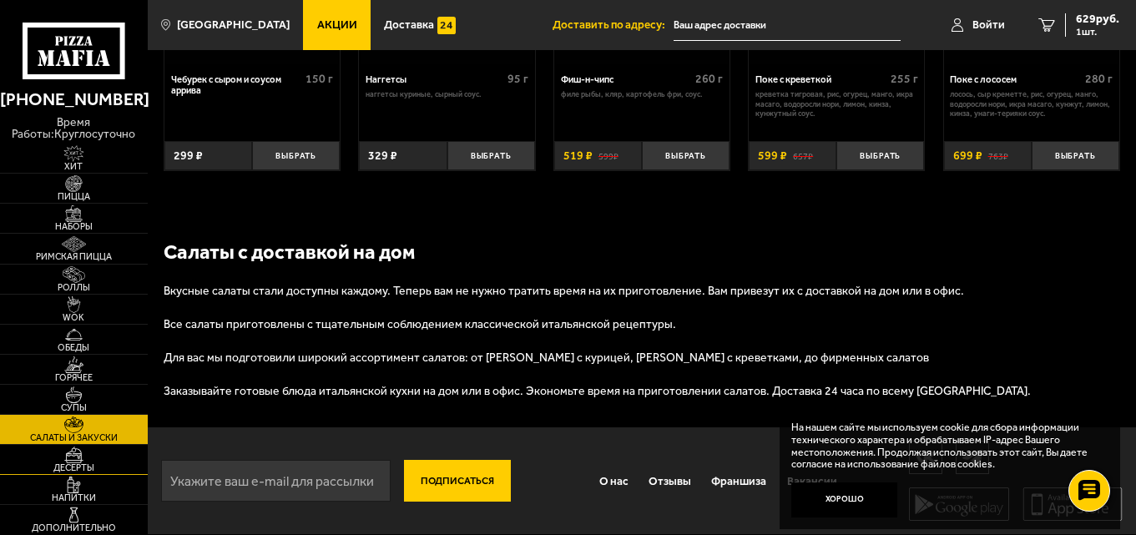
click at [76, 463] on span "Десерты" at bounding box center [74, 467] width 148 height 9
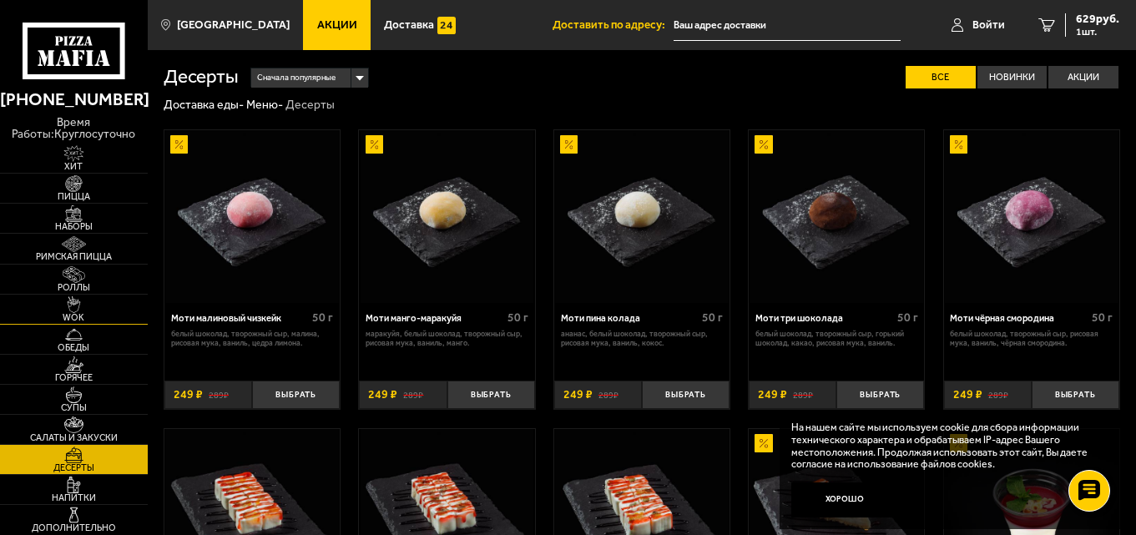
click at [90, 315] on span "WOK" at bounding box center [74, 317] width 148 height 9
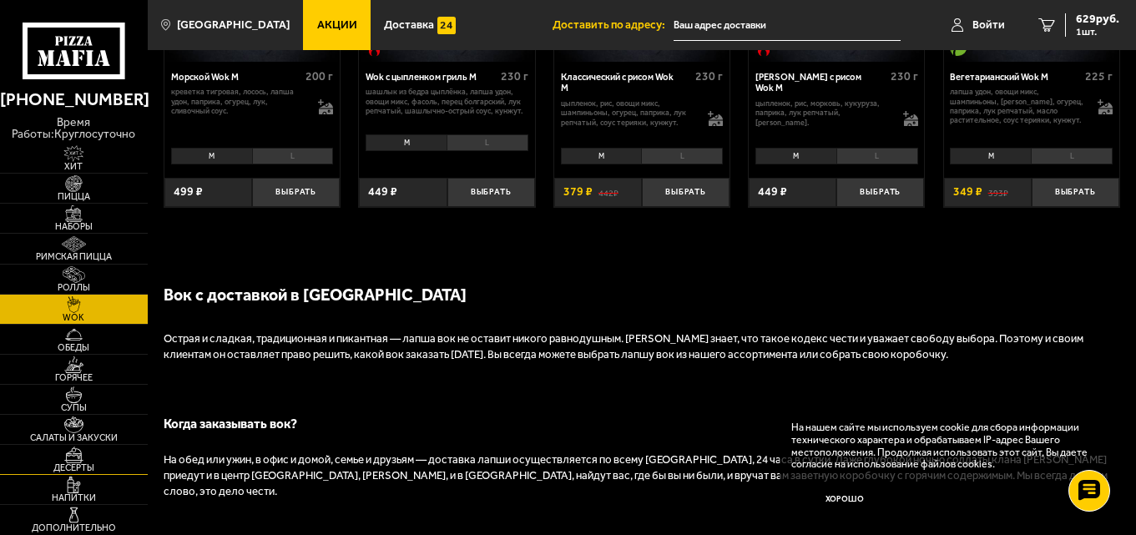
scroll to position [918, 0]
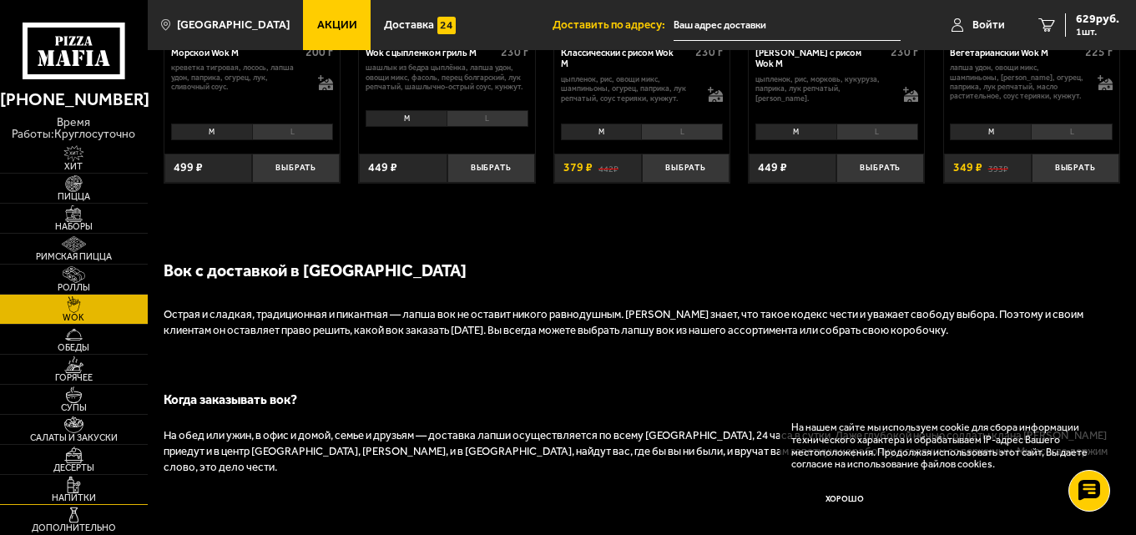
click at [73, 490] on img at bounding box center [73, 485] width 45 height 17
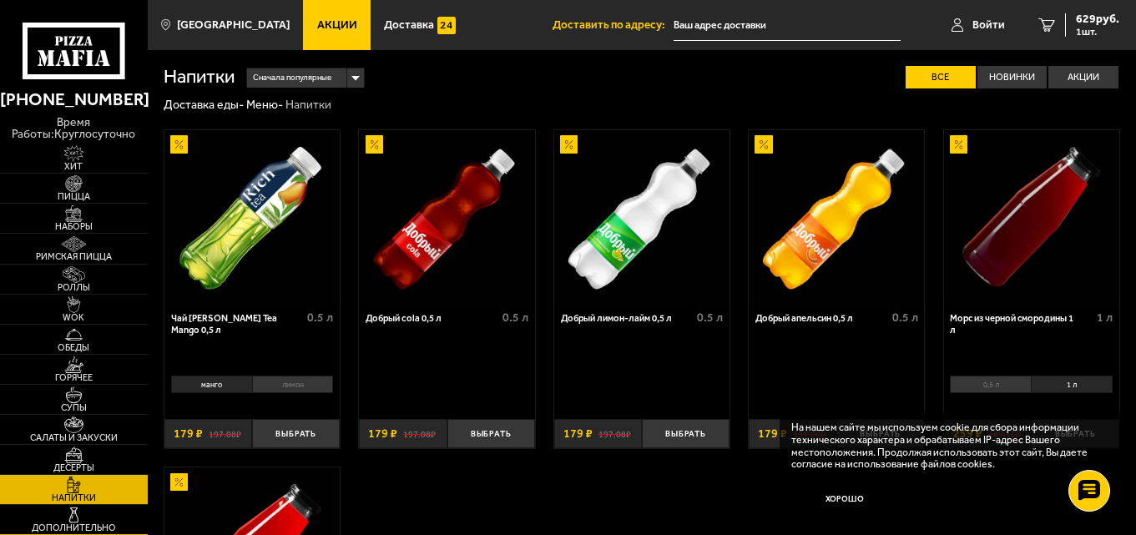
click at [109, 511] on link "Дополнительно" at bounding box center [74, 519] width 148 height 29
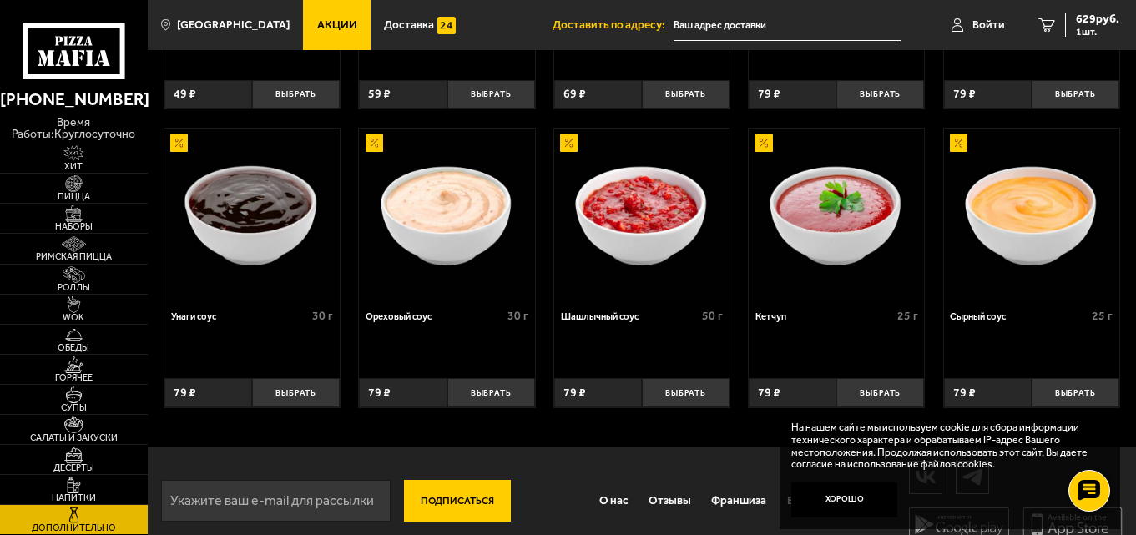
scroll to position [623, 0]
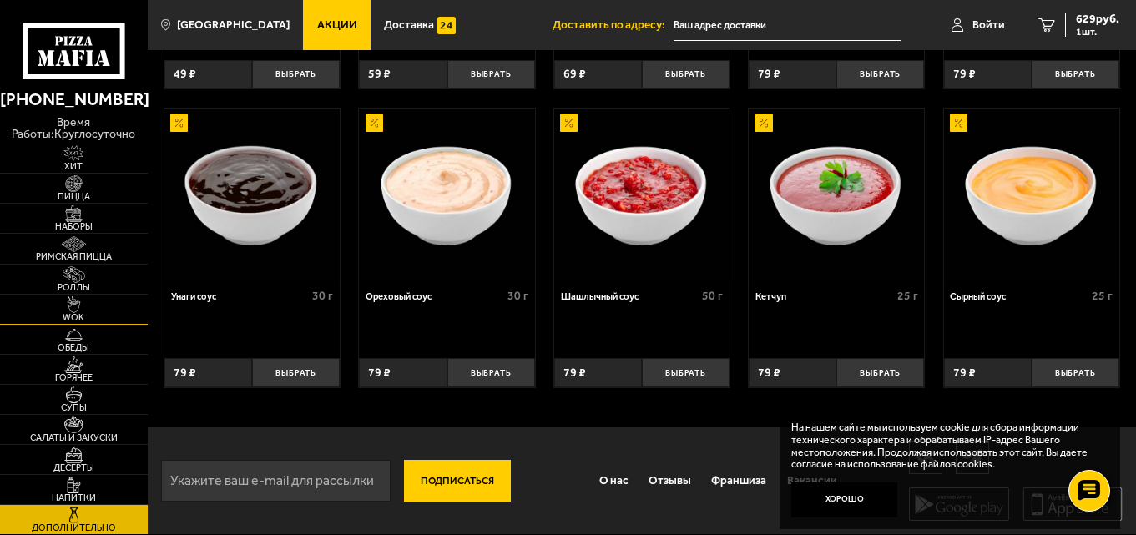
click at [69, 313] on span "WOK" at bounding box center [74, 317] width 148 height 9
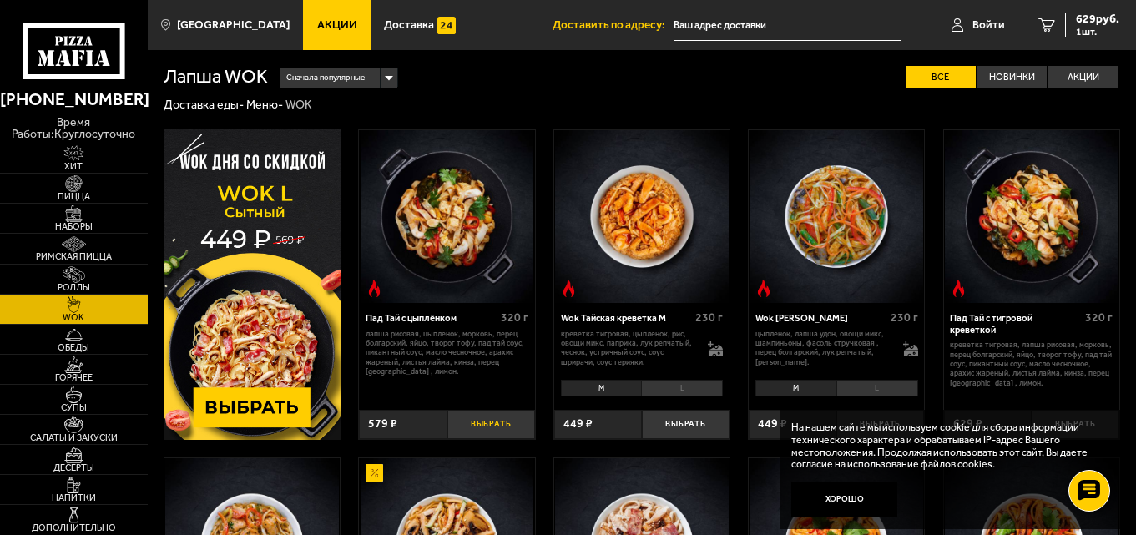
click at [503, 419] on button "Выбрать" at bounding box center [491, 424] width 88 height 29
click at [1079, 21] on span "2057 руб." at bounding box center [1094, 19] width 50 height 12
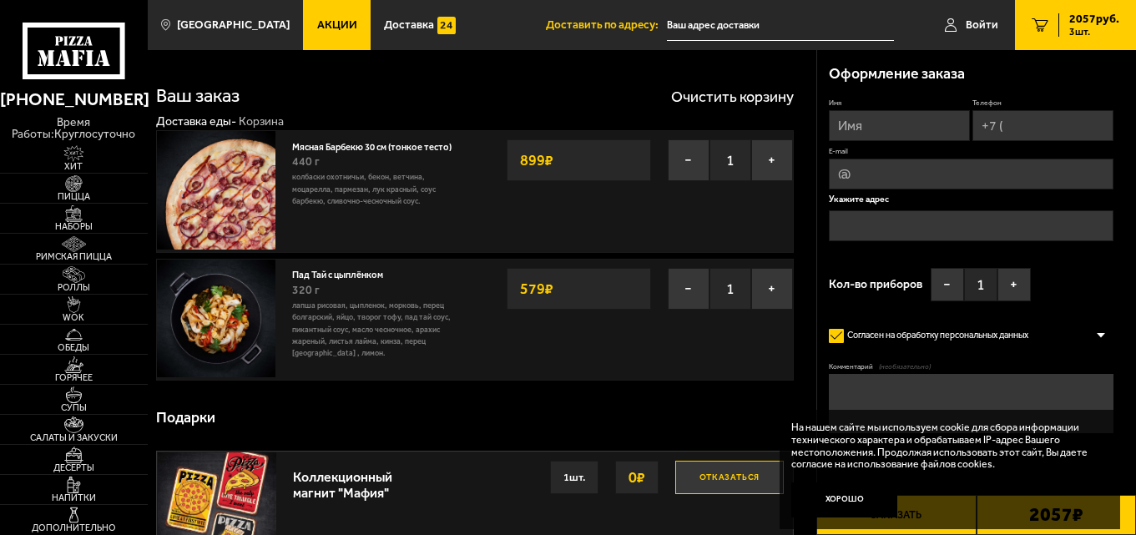
click at [343, 275] on link "Пад Тай с цыплёнком" at bounding box center [343, 272] width 103 height 15
click at [559, 291] on div "579 ₽" at bounding box center [579, 289] width 144 height 42
click at [376, 311] on p "лапша рисовая, цыпленок, морковь, перец болгарский, яйцо, творог тофу, пад тай …" at bounding box center [379, 329] width 174 height 59
click at [203, 303] on img at bounding box center [216, 319] width 119 height 119
click at [84, 316] on span "WOK" at bounding box center [74, 317] width 148 height 9
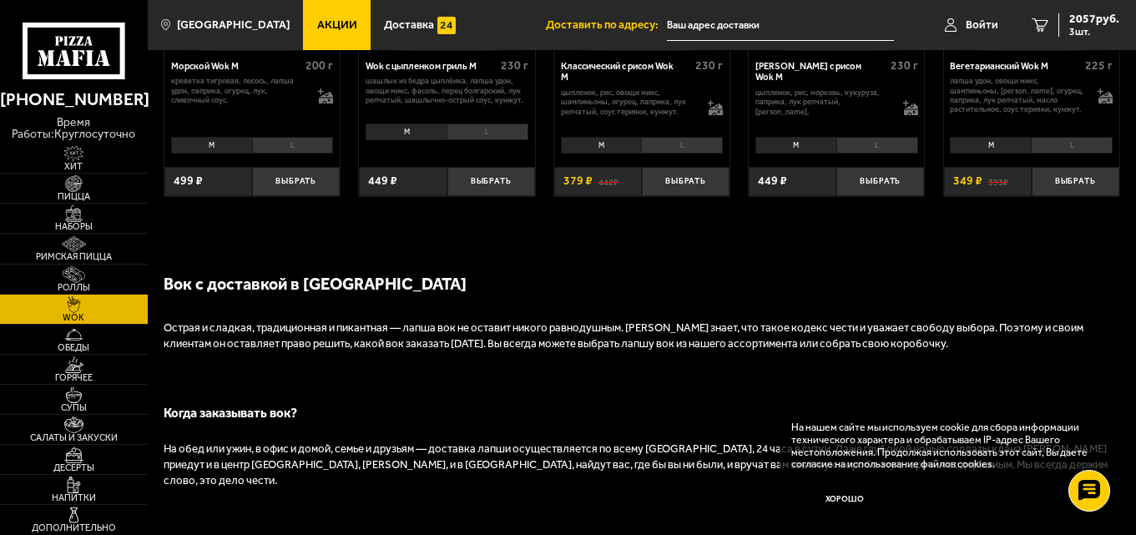
scroll to position [1168, 0]
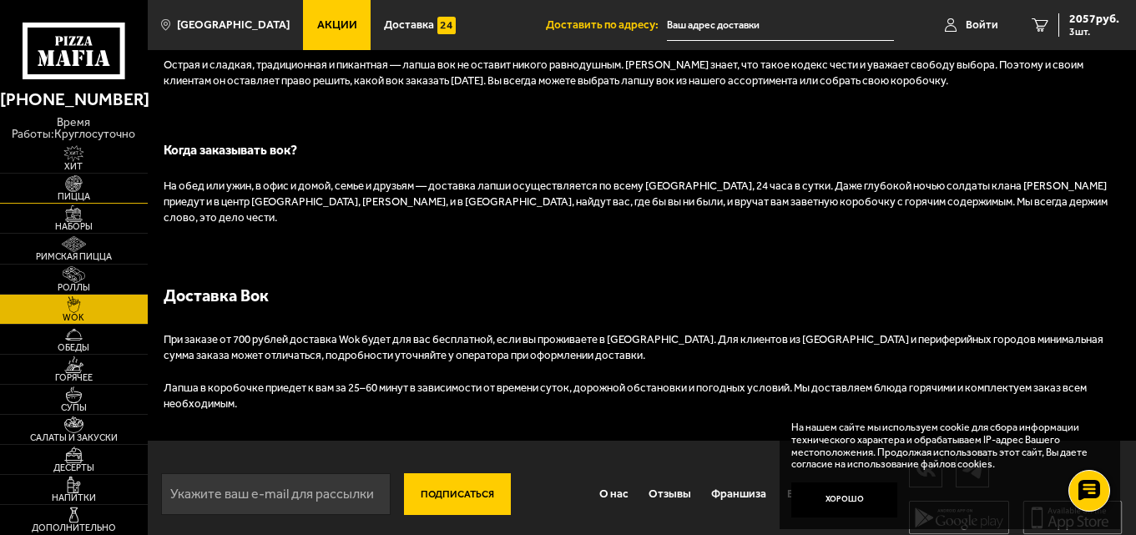
click at [82, 191] on img at bounding box center [73, 183] width 45 height 17
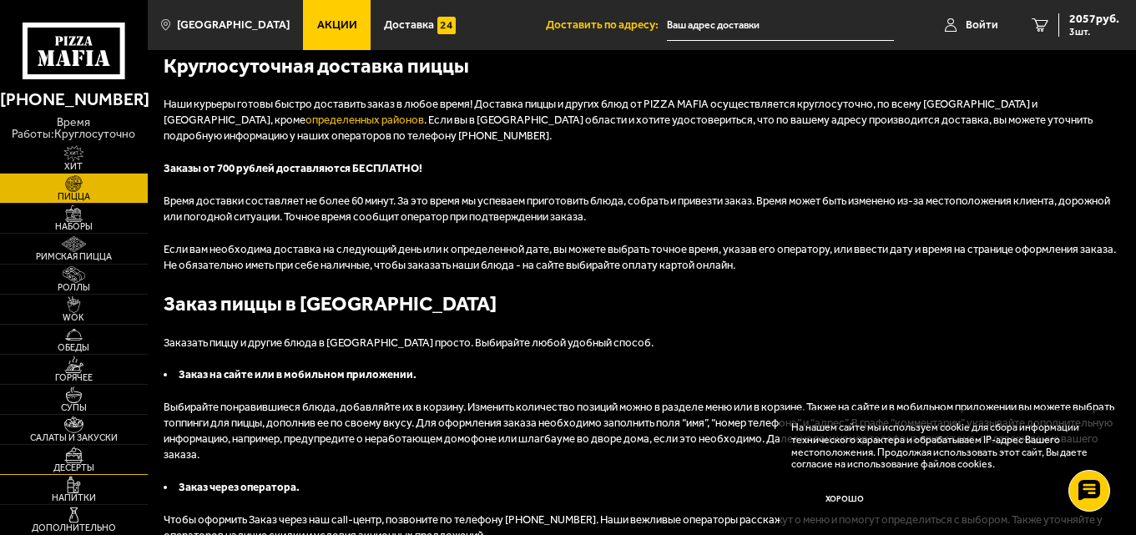
scroll to position [5658, 0]
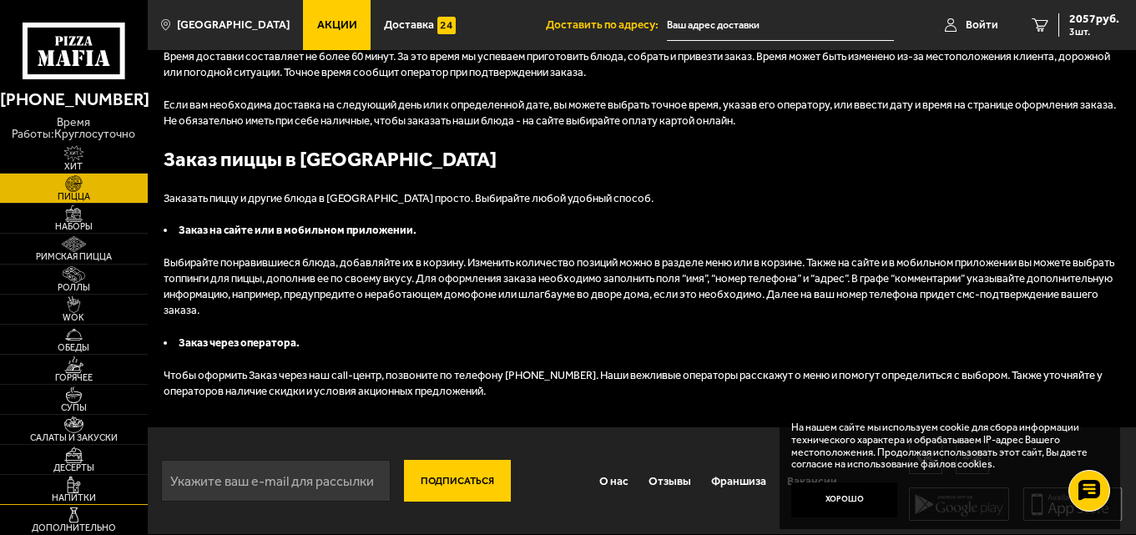
click at [83, 491] on img at bounding box center [73, 485] width 45 height 17
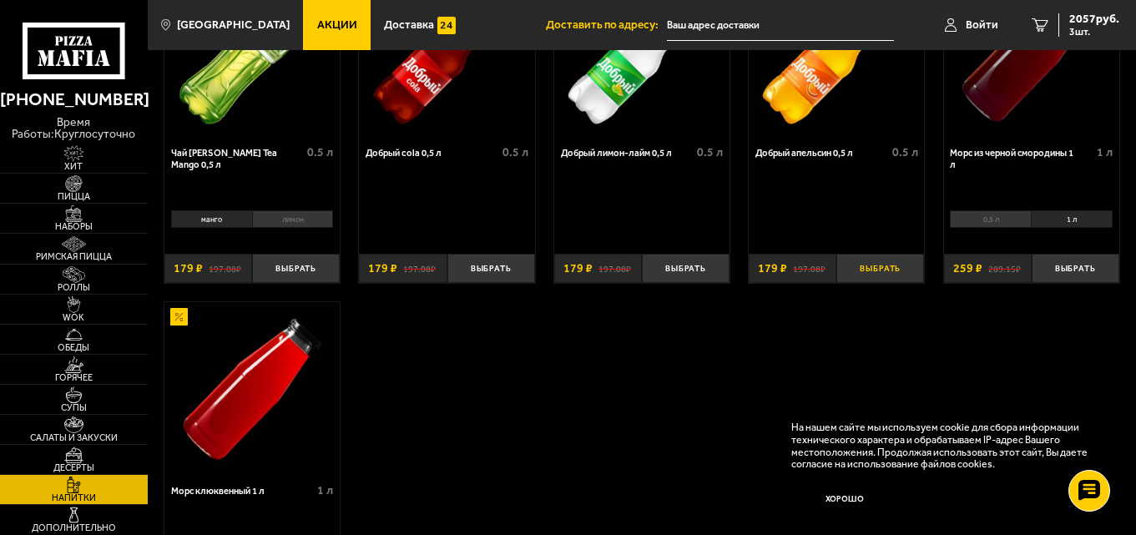
scroll to position [167, 0]
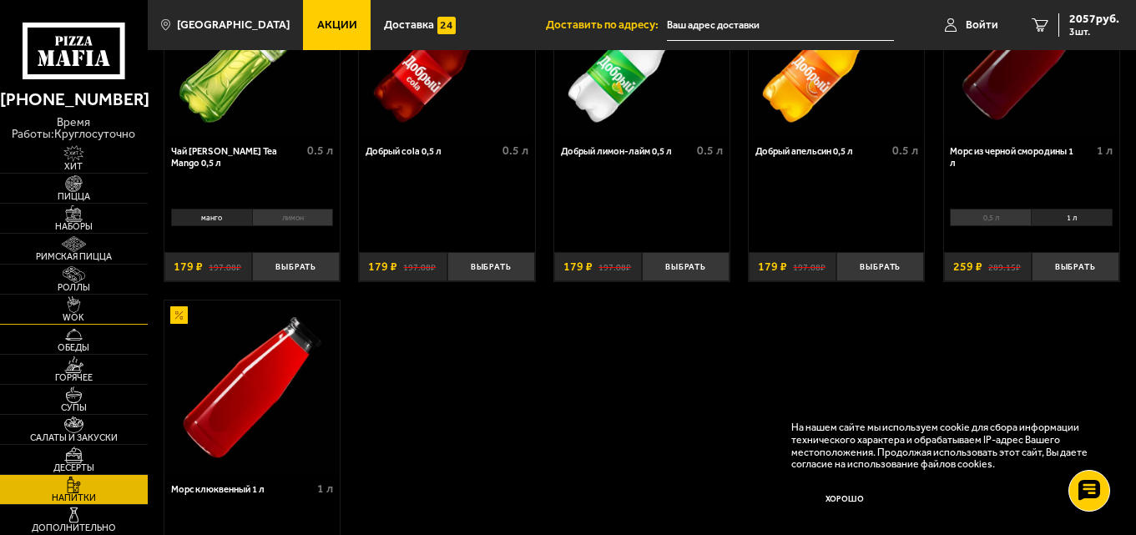
click at [83, 308] on img at bounding box center [73, 304] width 45 height 17
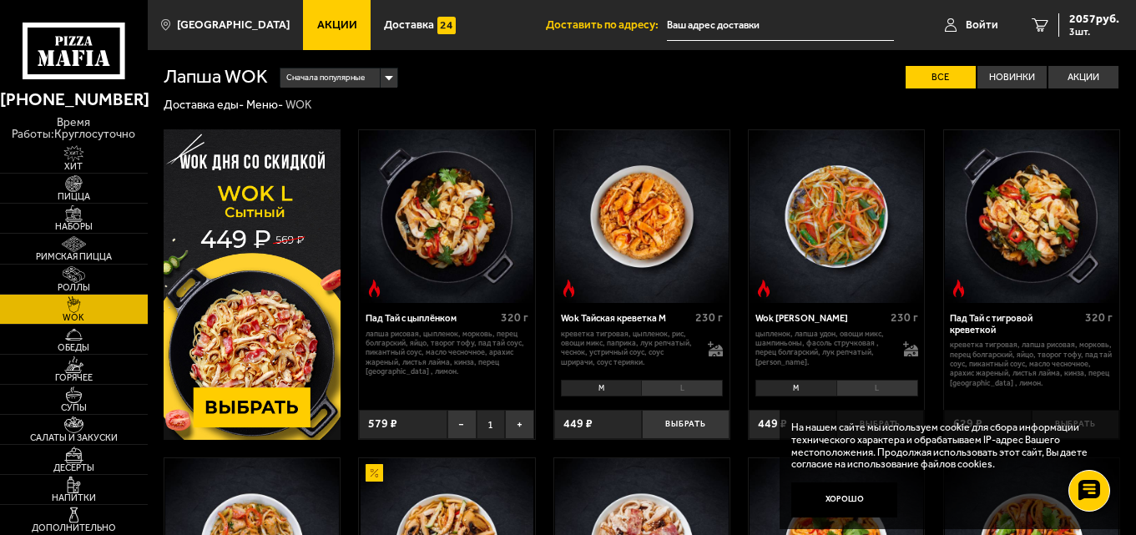
click at [444, 322] on div "Пад Тай с цыплёнком" at bounding box center [431, 319] width 131 height 12
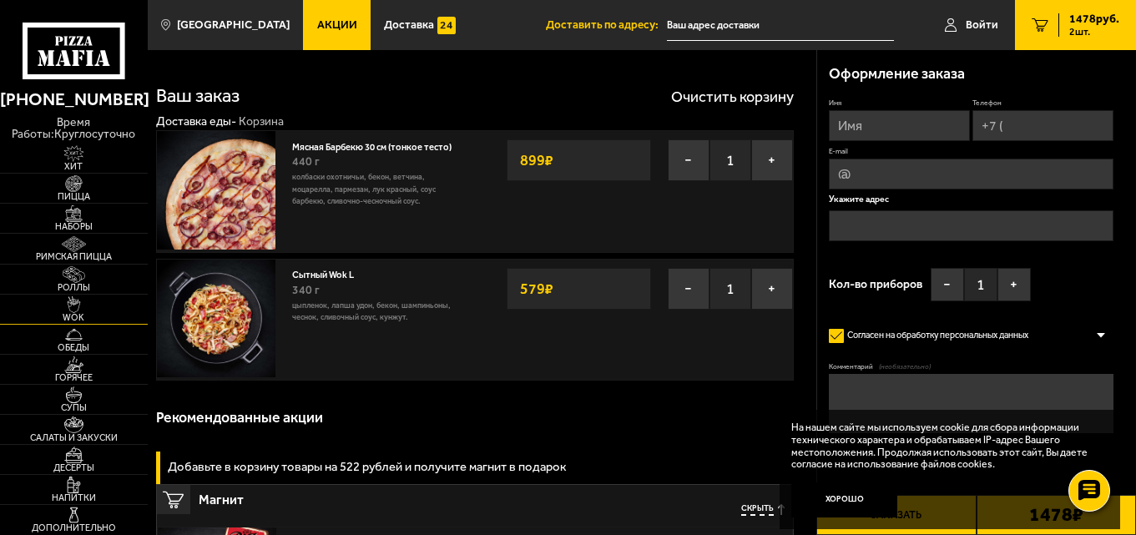
click at [83, 311] on img at bounding box center [73, 304] width 45 height 17
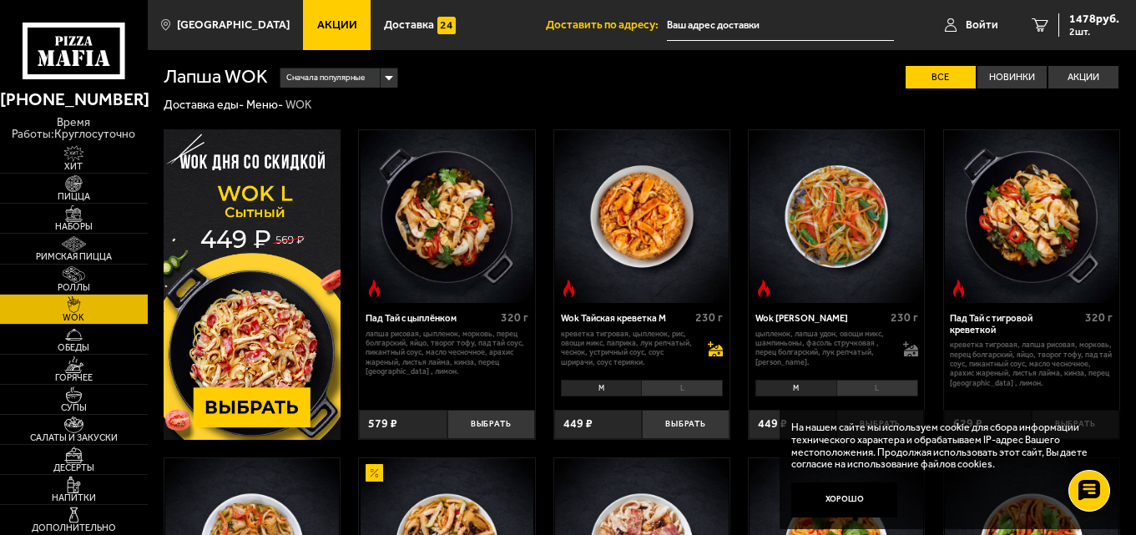
click at [715, 352] on icon at bounding box center [716, 354] width 14 height 6
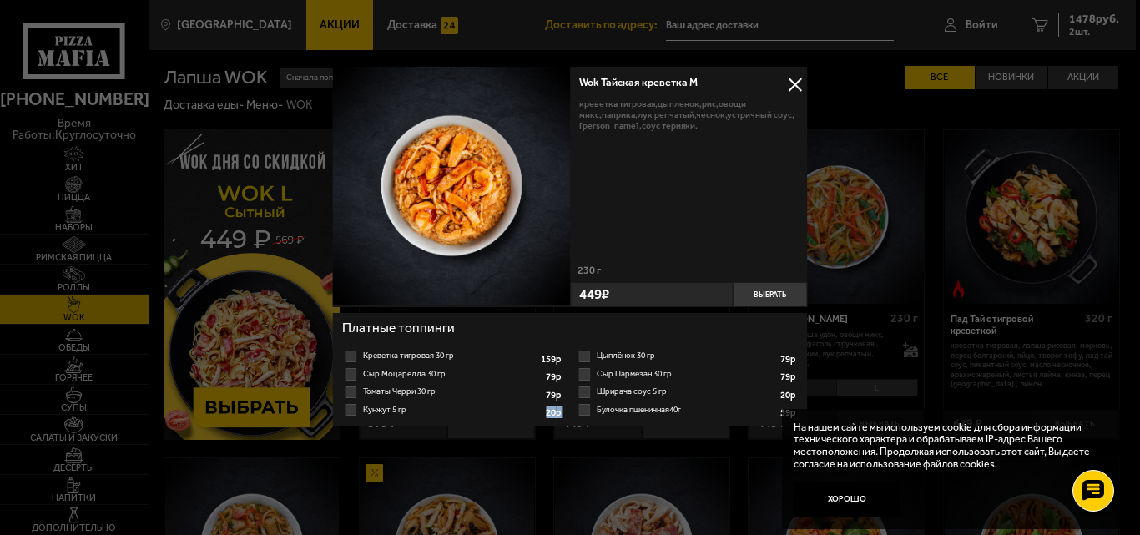
drag, startPoint x: 551, startPoint y: 436, endPoint x: 620, endPoint y: 436, distance: 69.3
click at [620, 436] on div "Wok Тайская креветка M креветка тигровая, цыпленок, рис, овощи микс, паприка, л…" at bounding box center [569, 262] width 475 height 390
click at [659, 435] on div "Wok Тайская креветка M креветка тигровая, цыпленок, рис, овощи микс, паприка, л…" at bounding box center [569, 262] width 475 height 390
click at [618, 434] on div "Wok Тайская креветка M креветка тигровая, цыпленок, рис, овощи микс, паприка, л…" at bounding box center [569, 262] width 475 height 390
click at [431, 437] on div "Wok Тайская креветка M креветка тигровая, цыпленок, рис, овощи микс, паприка, л…" at bounding box center [569, 262] width 475 height 390
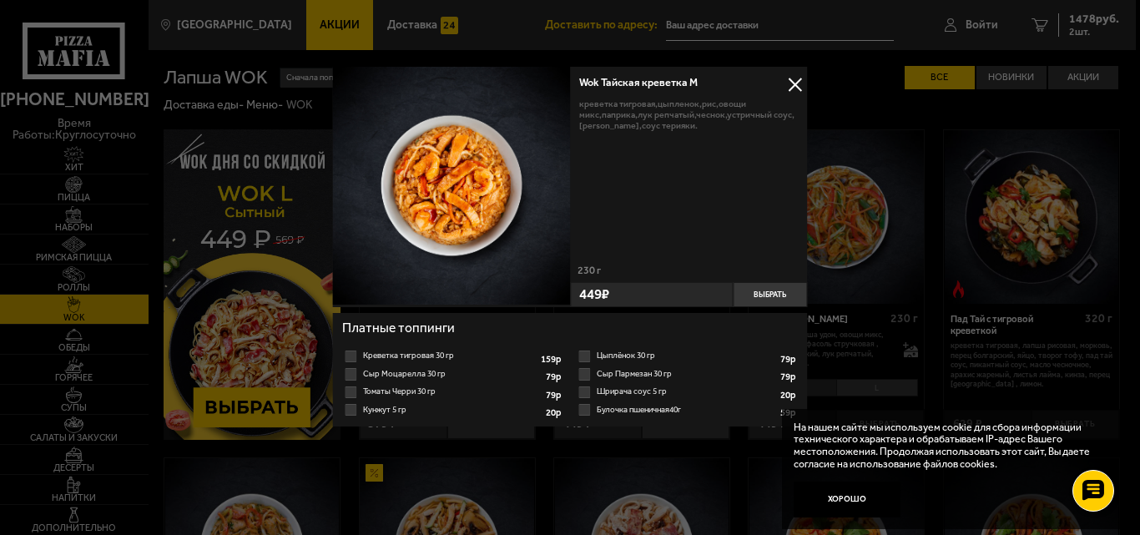
click at [540, 431] on div "Wok Тайская креветка M креветка тигровая, цыпленок, рис, овощи микс, паприка, л…" at bounding box center [569, 262] width 475 height 390
click at [586, 432] on div "Wok Тайская креветка M креветка тигровая, цыпленок, рис, овощи микс, паприка, л…" at bounding box center [569, 262] width 475 height 390
drag, startPoint x: 588, startPoint y: 432, endPoint x: 651, endPoint y: 430, distance: 63.5
click at [651, 430] on div "Wok Тайская креветка M креветка тигровая, цыпленок, рис, овощи микс, паприка, л…" at bounding box center [569, 262] width 475 height 390
click at [792, 77] on button at bounding box center [795, 85] width 25 height 25
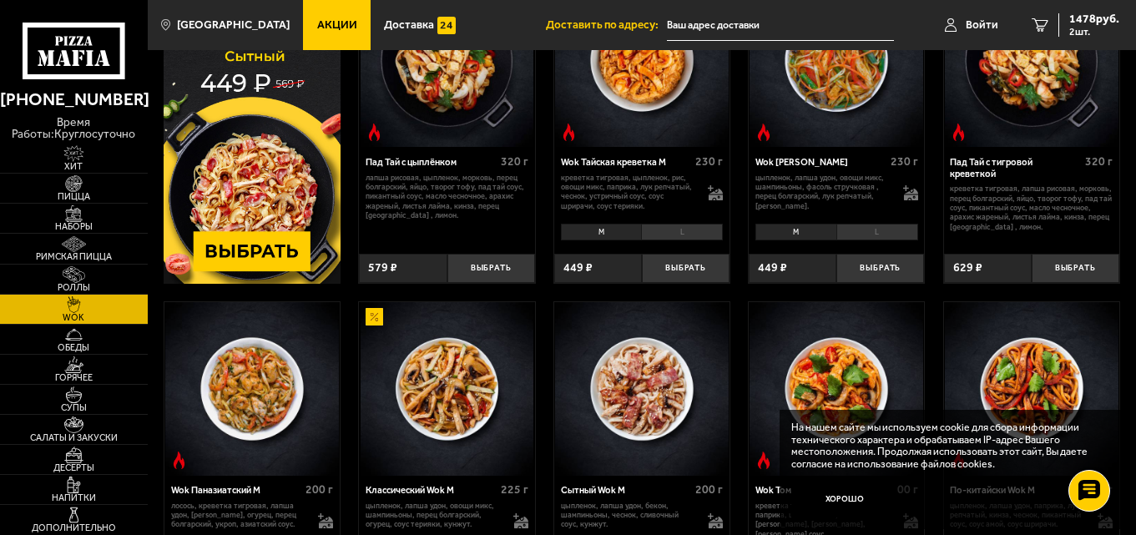
scroll to position [167, 0]
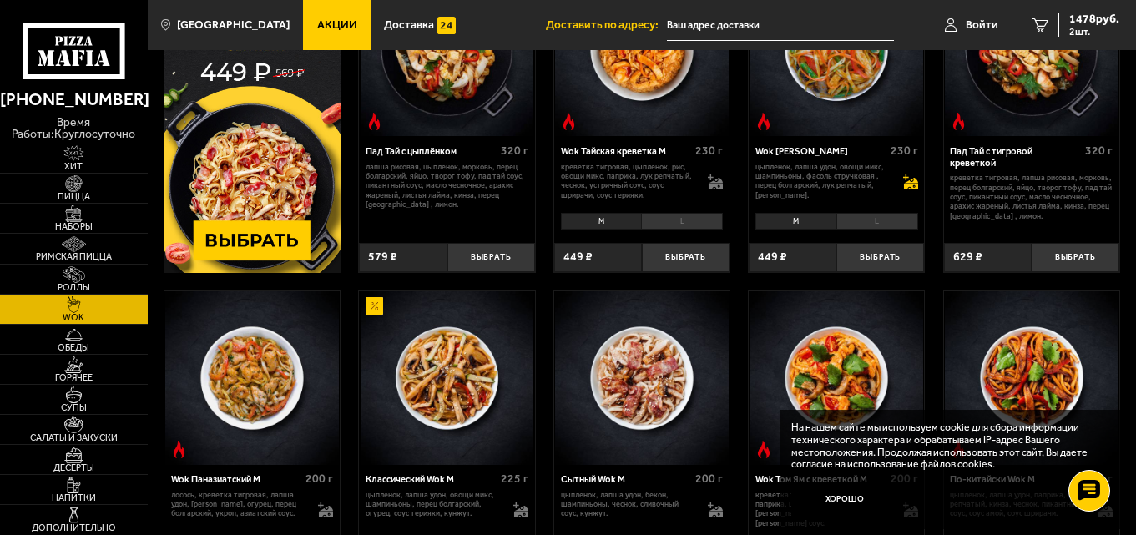
click at [911, 183] on icon at bounding box center [911, 184] width 14 height 12
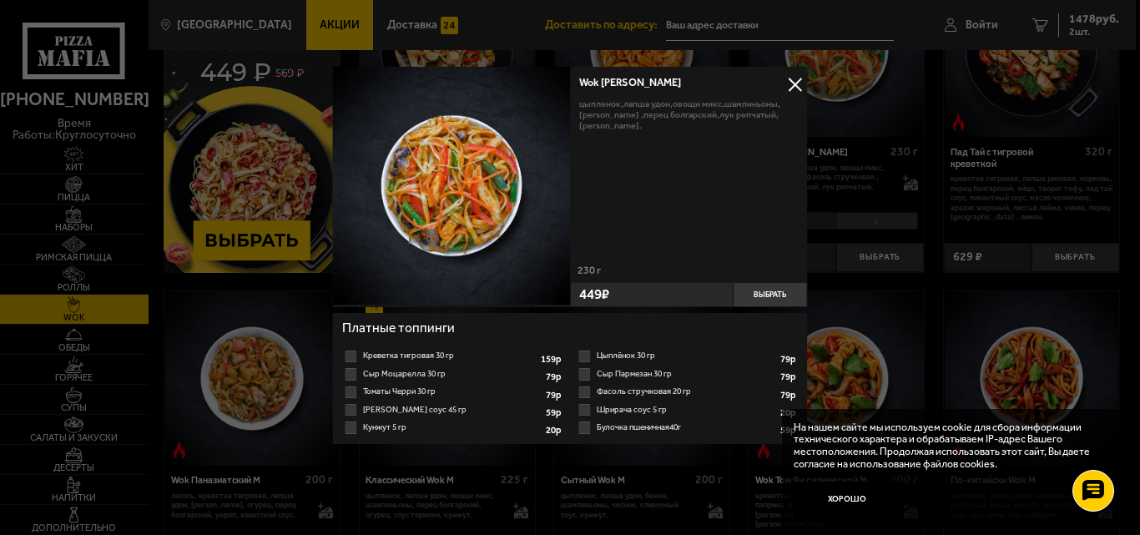
drag, startPoint x: 599, startPoint y: 442, endPoint x: 666, endPoint y: 444, distance: 66.8
click at [666, 444] on ul "Креветка тигровая 30 гр 1 2 3 4 5 6 7 8 159 р Цыплёнок 30 гр 1 2 3 4 5 6 7 8 79…" at bounding box center [570, 392] width 456 height 104
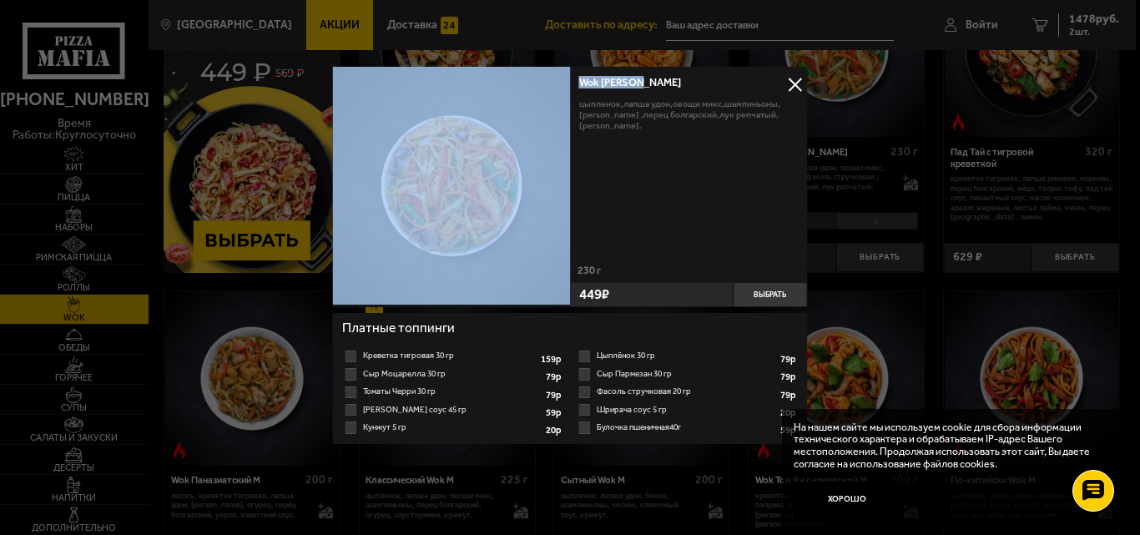
drag, startPoint x: 694, startPoint y: 84, endPoint x: 573, endPoint y: 49, distance: 125.2
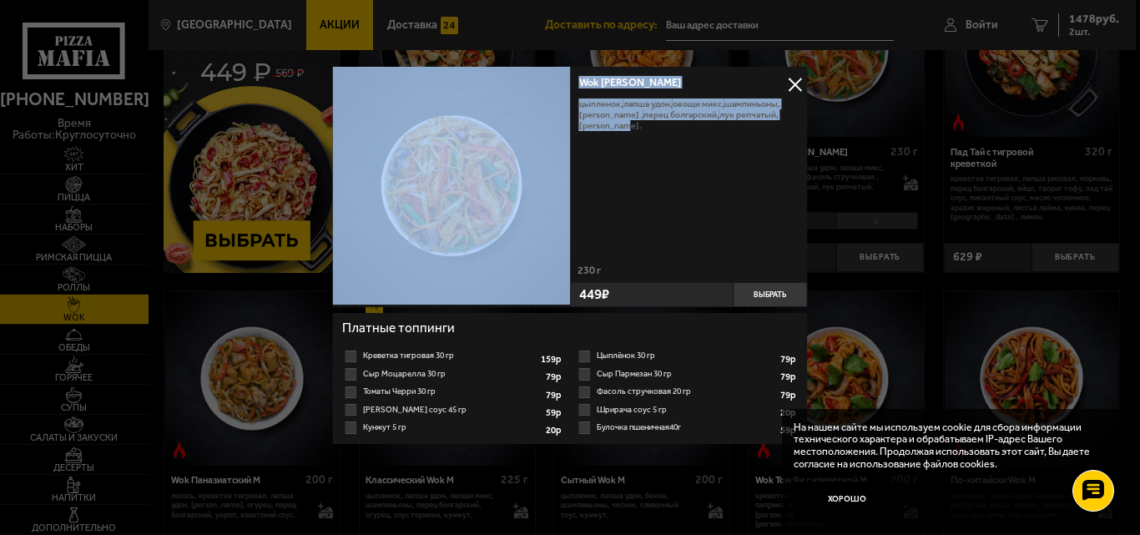
drag, startPoint x: 628, startPoint y: 184, endPoint x: 541, endPoint y: 116, distance: 110.0
click at [541, 116] on div "Wok Карри М цыпленок, лапша удон, овощи микс, шампиньоны, фасоль стручковая , п…" at bounding box center [569, 187] width 475 height 240
click at [787, 87] on button at bounding box center [795, 85] width 25 height 25
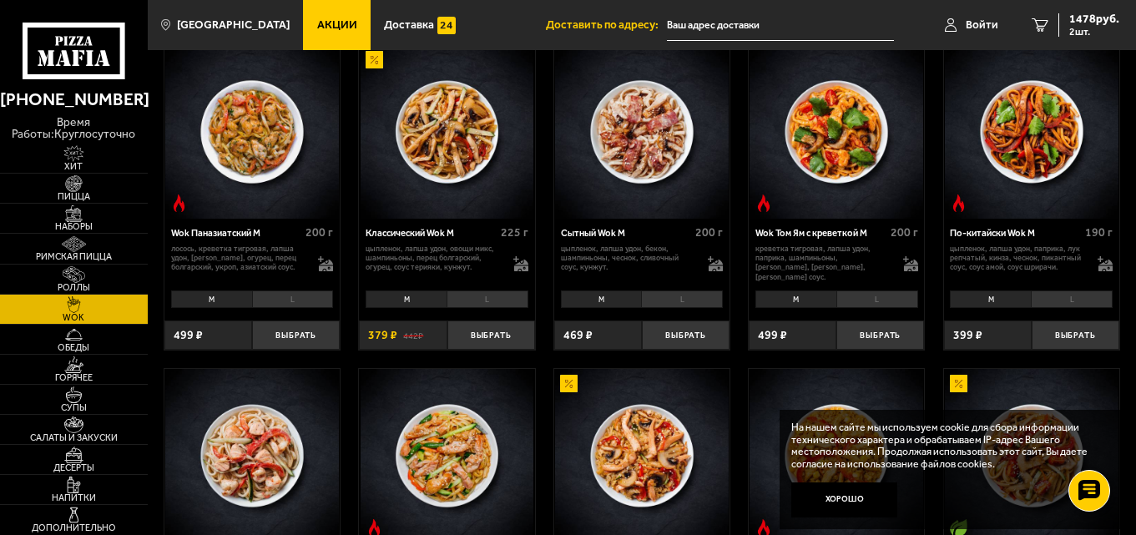
scroll to position [417, 0]
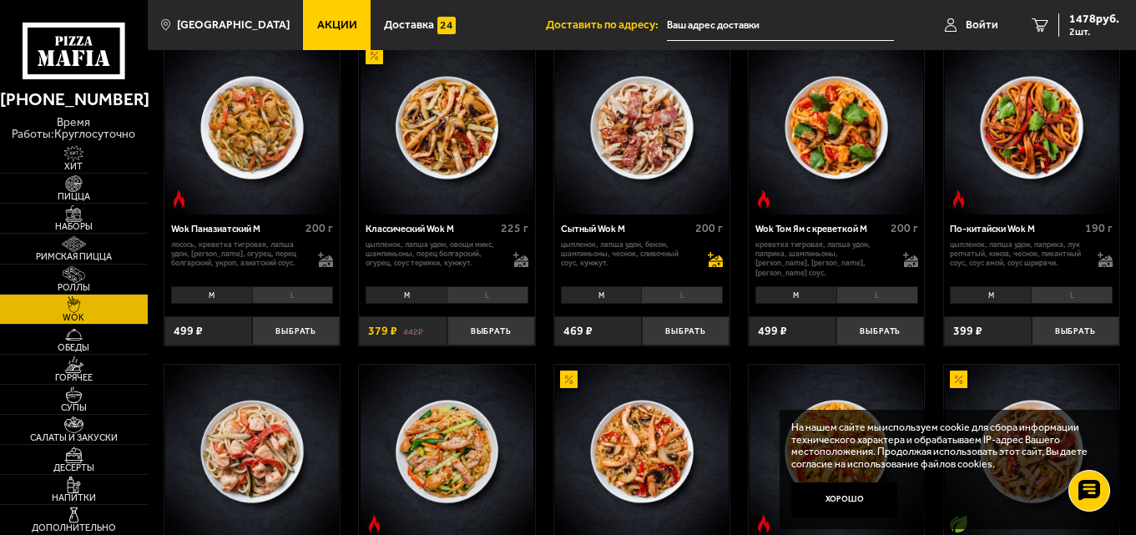
click at [716, 264] on icon at bounding box center [716, 264] width 14 height 6
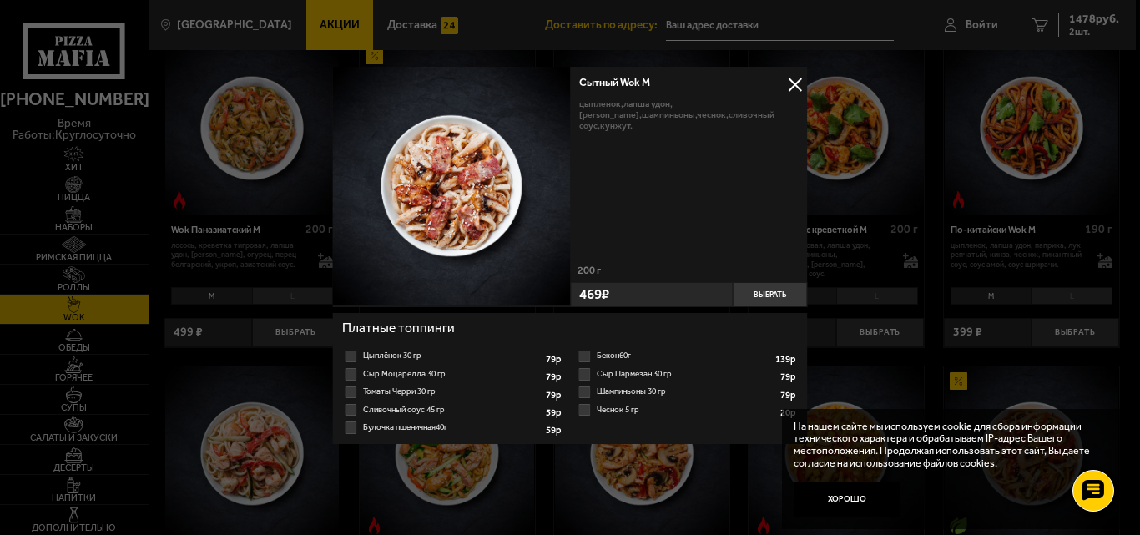
click at [799, 88] on button at bounding box center [795, 85] width 25 height 25
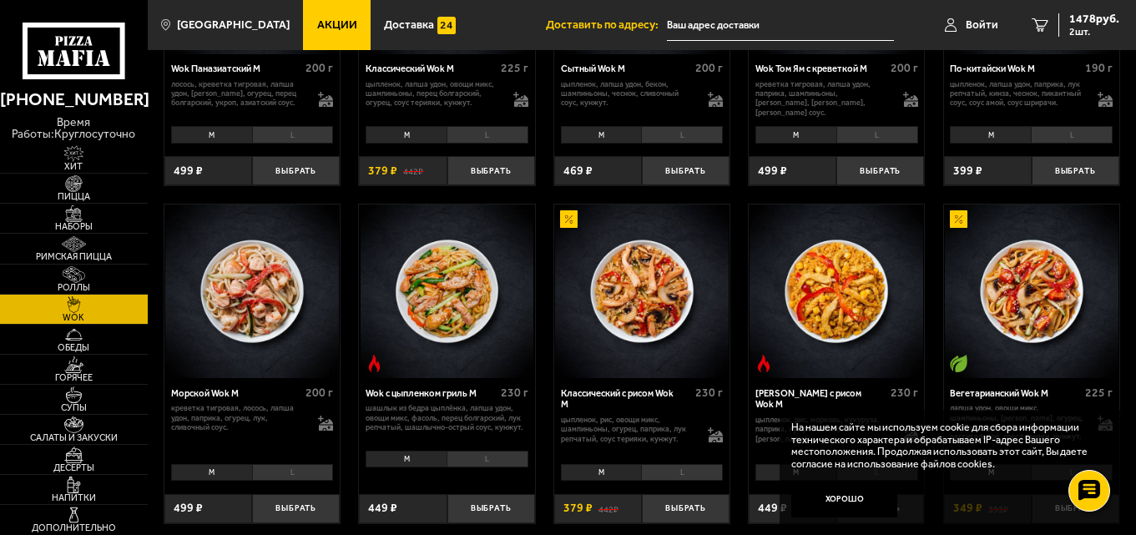
scroll to position [668, 0]
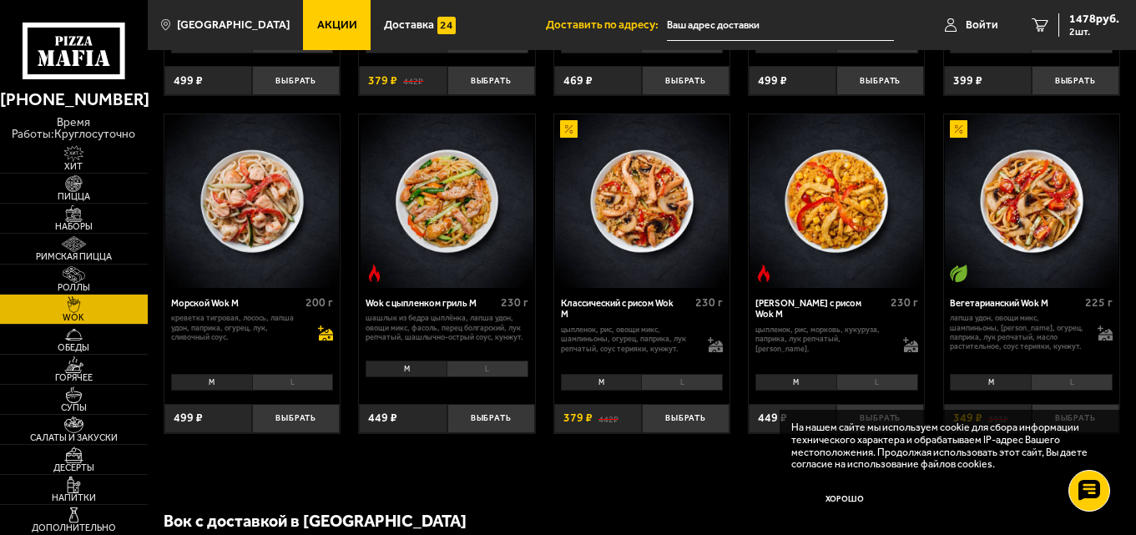
click at [325, 338] on icon at bounding box center [326, 339] width 14 height 6
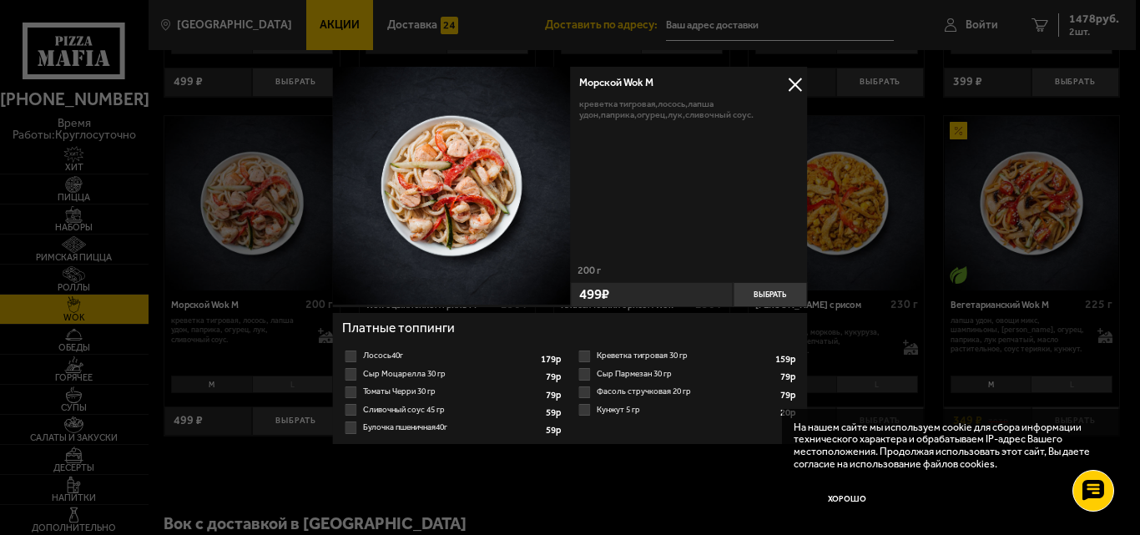
click at [319, 335] on div at bounding box center [570, 267] width 1140 height 535
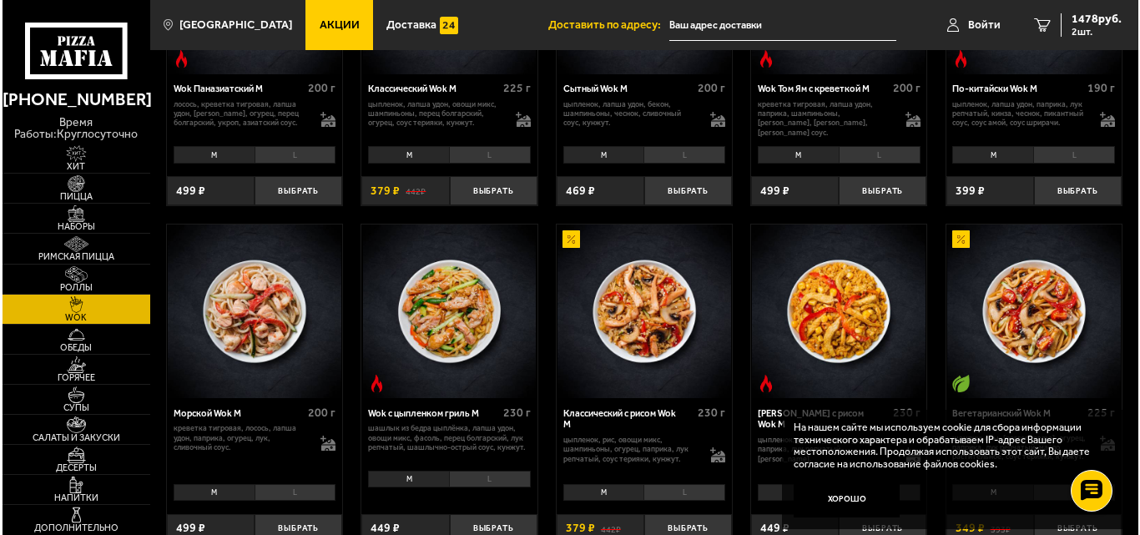
scroll to position [334, 0]
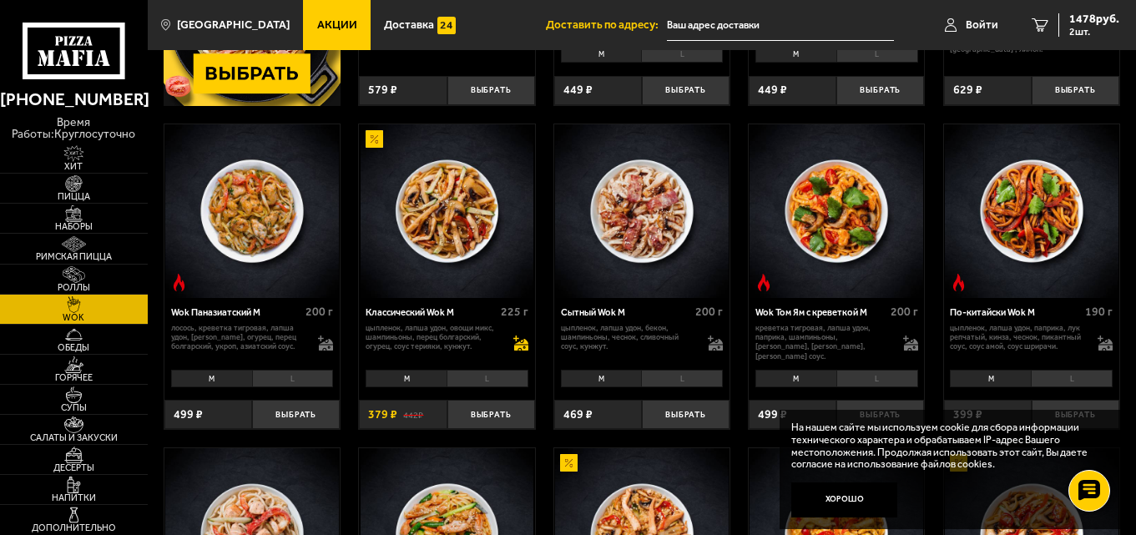
click at [521, 350] on icon at bounding box center [520, 343] width 15 height 15
